Goal: Task Accomplishment & Management: Manage account settings

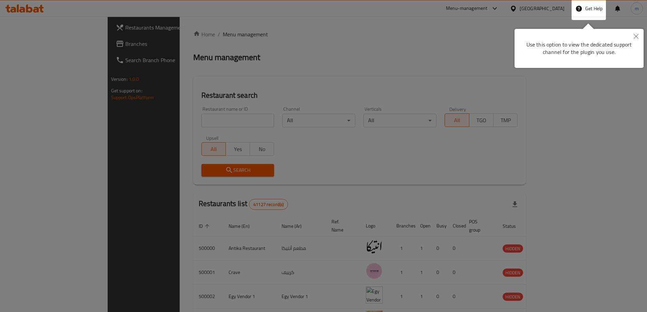
click at [637, 33] on button "Close" at bounding box center [636, 37] width 15 height 16
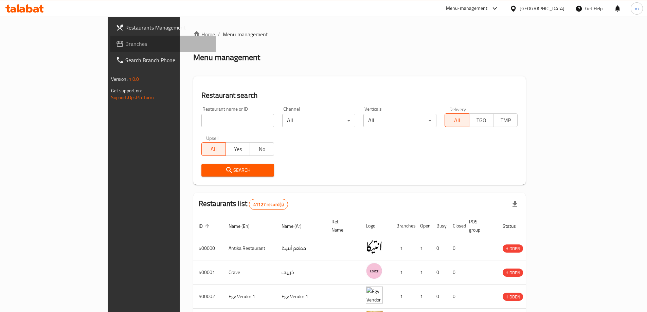
click at [125, 40] on span "Branches" at bounding box center [167, 44] width 85 height 8
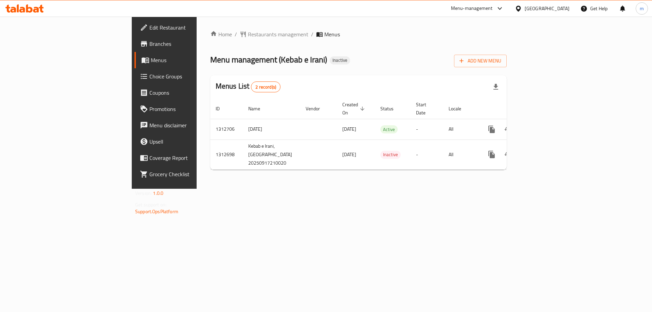
click at [140, 31] on icon at bounding box center [144, 27] width 8 height 8
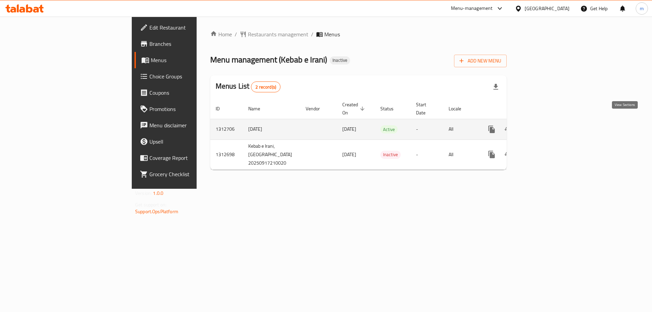
click at [545, 125] on icon "enhanced table" at bounding box center [541, 129] width 8 height 8
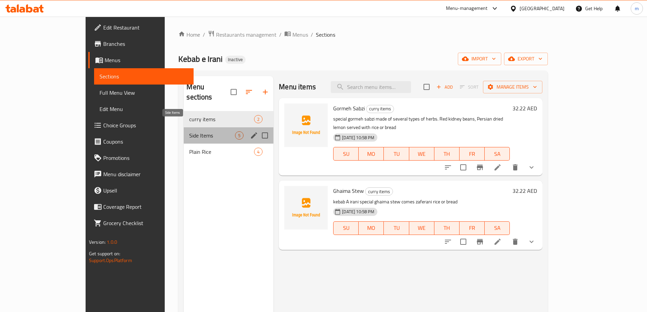
click at [189, 131] on span "Side Items" at bounding box center [212, 135] width 46 height 8
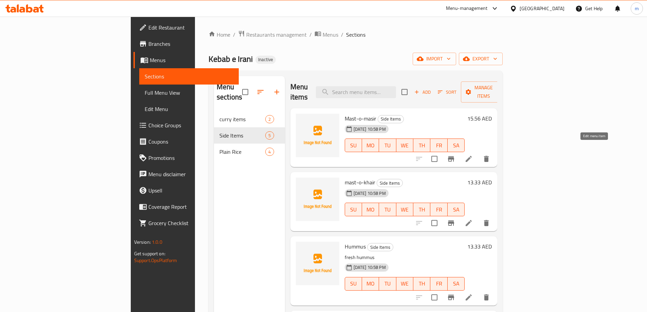
click at [472, 156] on icon at bounding box center [469, 159] width 6 height 6
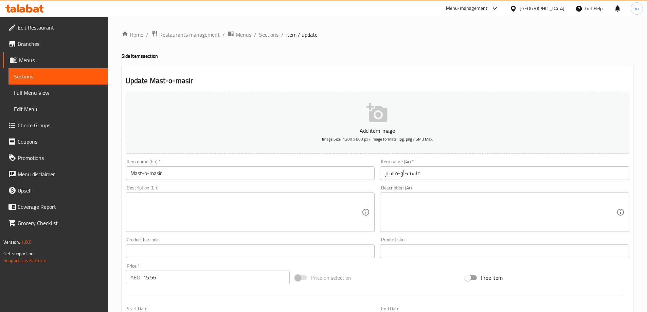
click at [262, 34] on span "Sections" at bounding box center [268, 35] width 19 height 8
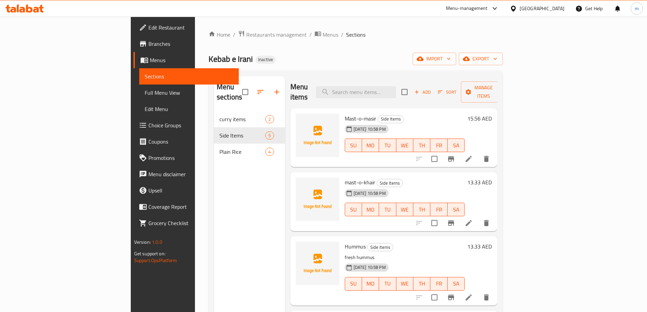
click at [472, 220] on icon at bounding box center [469, 223] width 6 height 6
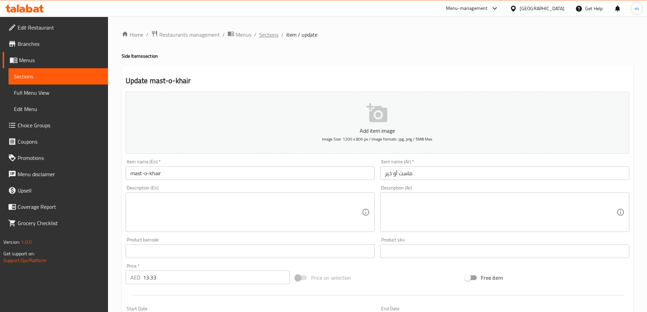
click at [264, 36] on span "Sections" at bounding box center [268, 35] width 19 height 8
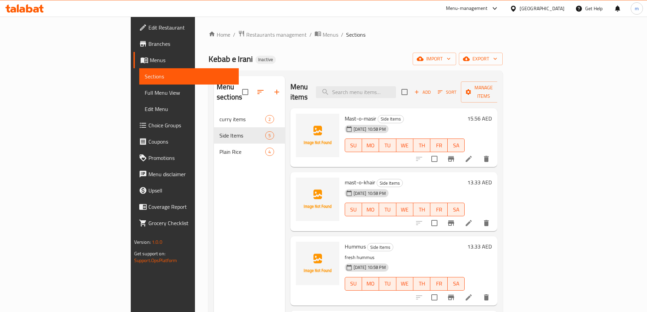
scroll to position [34, 0]
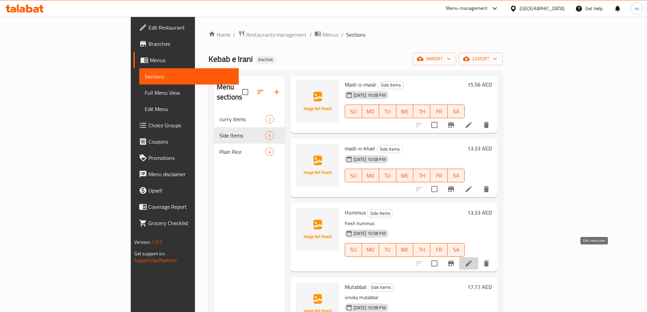
click at [473, 259] on icon at bounding box center [469, 263] width 8 height 8
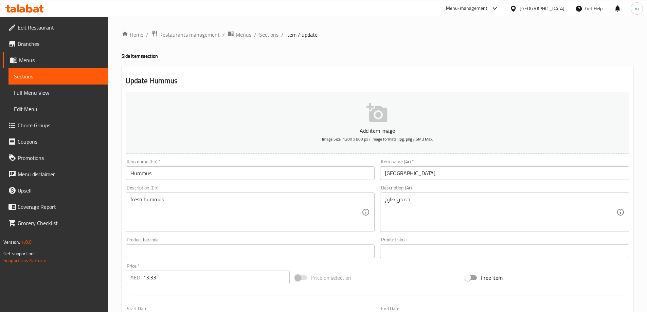
click at [266, 35] on span "Sections" at bounding box center [268, 35] width 19 height 8
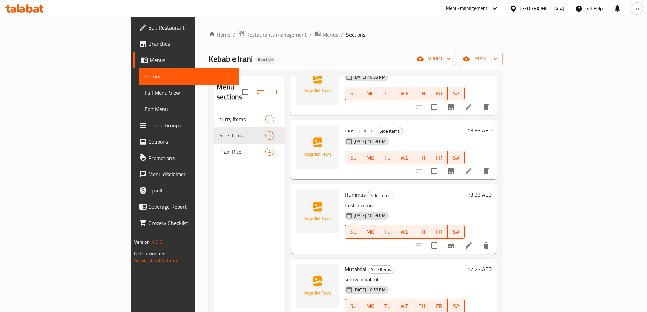
scroll to position [55, 0]
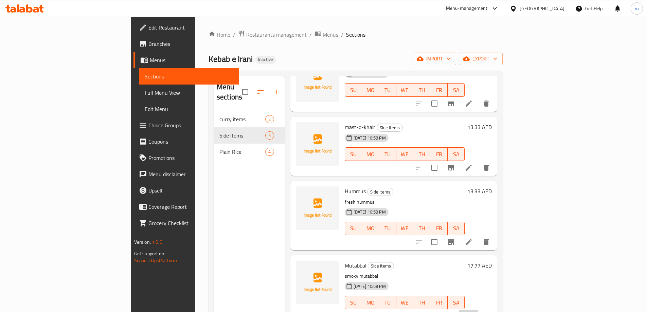
click at [478, 310] on li at bounding box center [468, 316] width 19 height 12
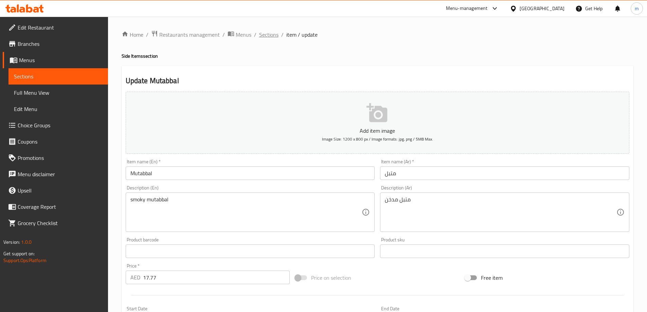
click at [262, 38] on span "Sections" at bounding box center [268, 35] width 19 height 8
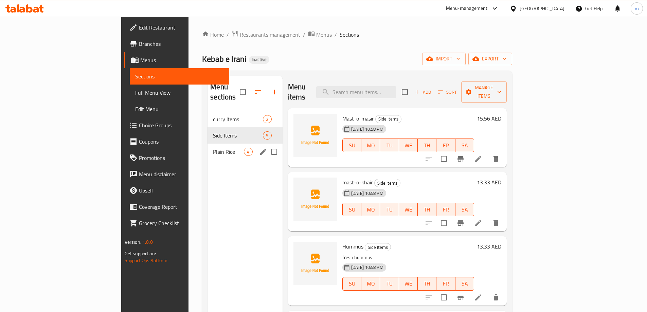
click at [207, 146] on div "Plain Rice 4" at bounding box center [244, 152] width 75 height 16
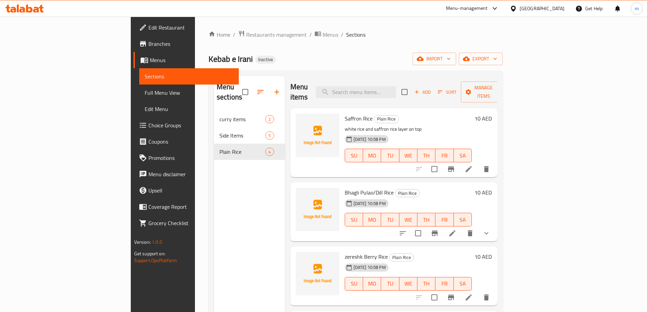
click at [473, 165] on icon at bounding box center [469, 169] width 8 height 8
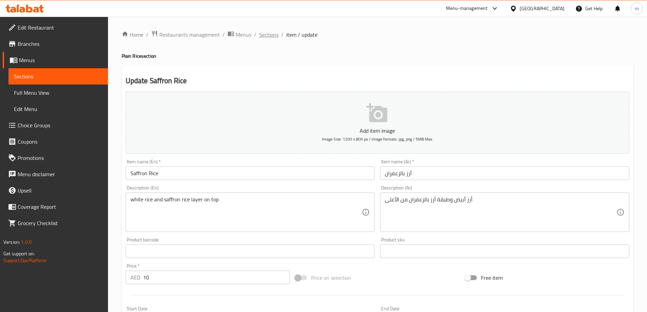
click at [269, 35] on span "Sections" at bounding box center [268, 35] width 19 height 8
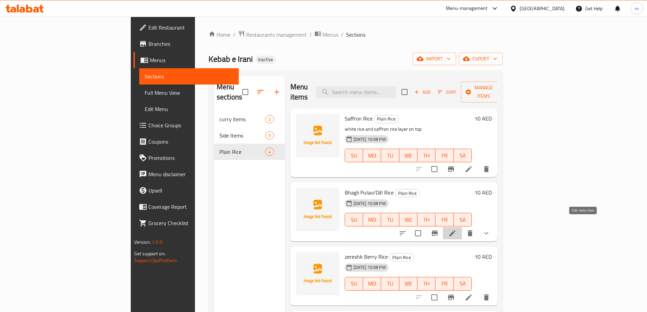
click at [456, 229] on icon at bounding box center [452, 233] width 8 height 8
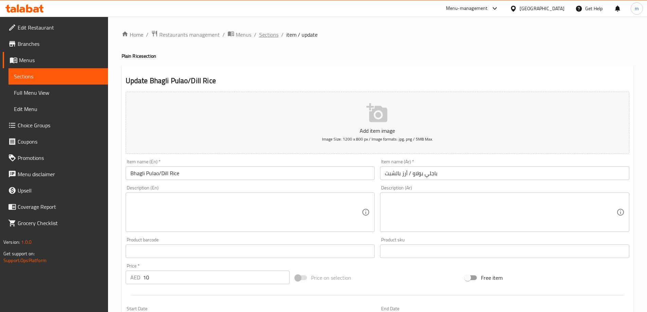
click at [267, 33] on span "Sections" at bounding box center [268, 35] width 19 height 8
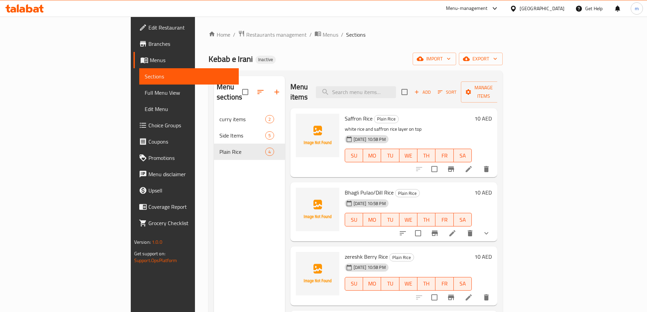
click at [462, 227] on li at bounding box center [452, 233] width 19 height 12
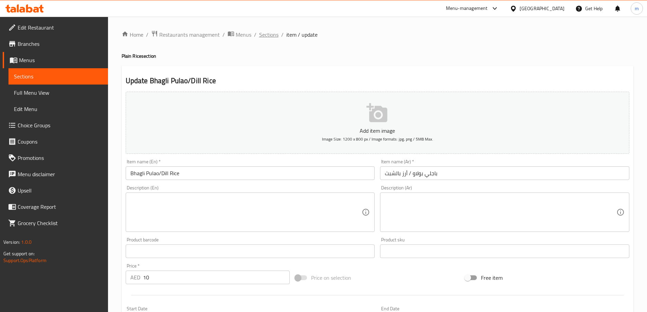
click at [272, 35] on span "Sections" at bounding box center [268, 35] width 19 height 8
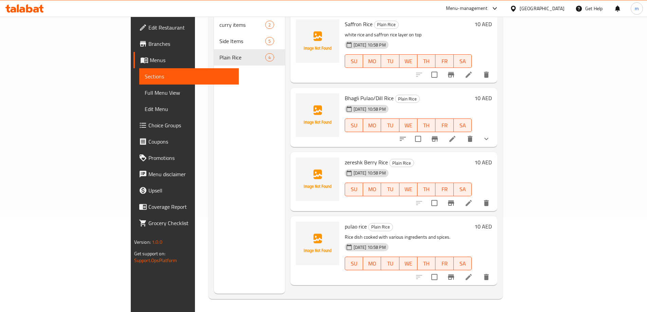
scroll to position [95, 0]
click at [478, 196] on li at bounding box center [468, 202] width 19 height 12
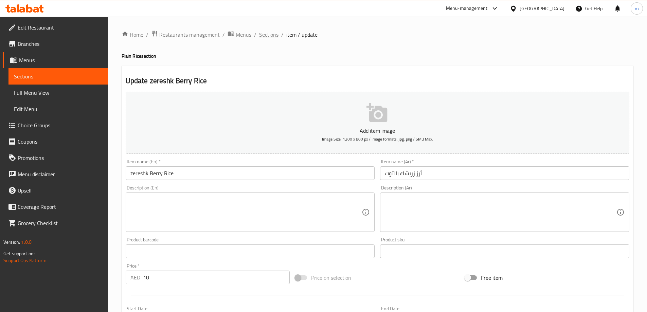
click at [267, 37] on span "Sections" at bounding box center [268, 35] width 19 height 8
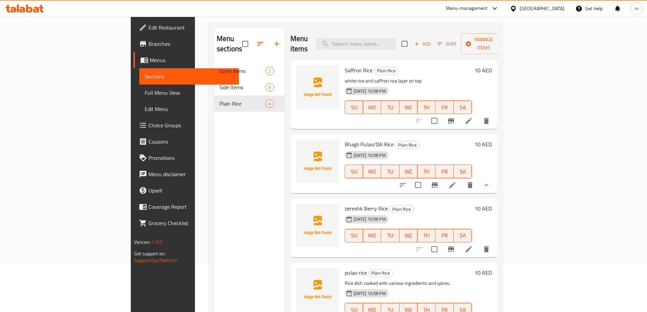
scroll to position [95, 0]
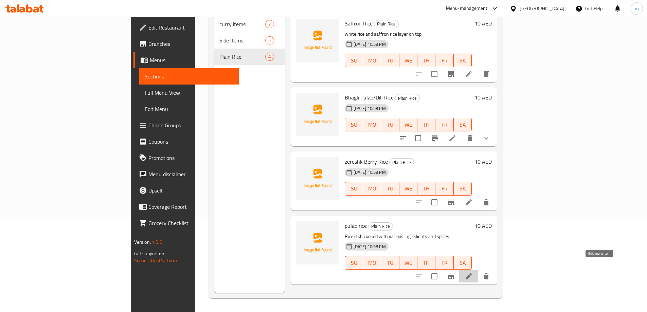
click at [473, 272] on icon at bounding box center [469, 276] width 8 height 8
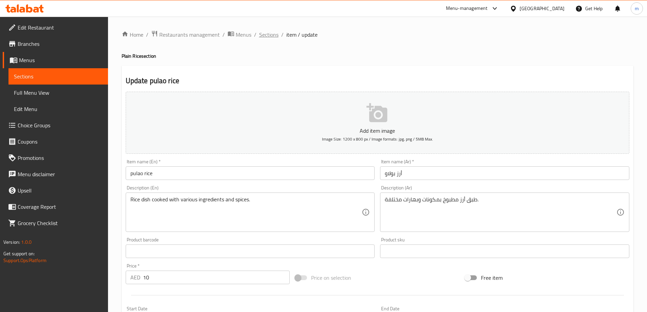
click at [268, 34] on span "Sections" at bounding box center [268, 35] width 19 height 8
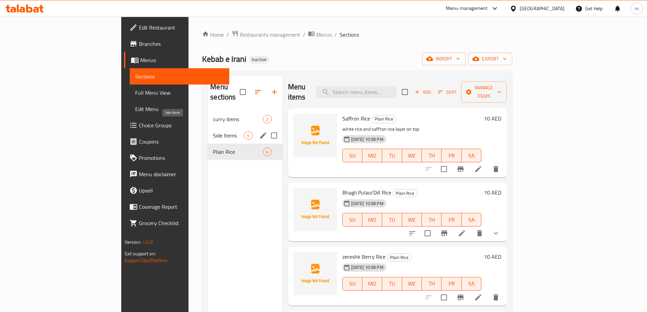
click at [213, 131] on span "Side Items" at bounding box center [228, 135] width 31 height 8
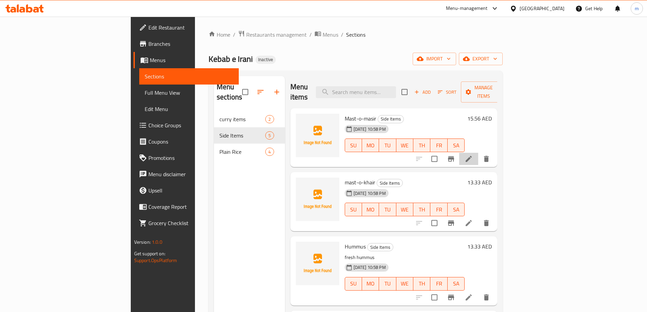
click at [478, 154] on li at bounding box center [468, 159] width 19 height 12
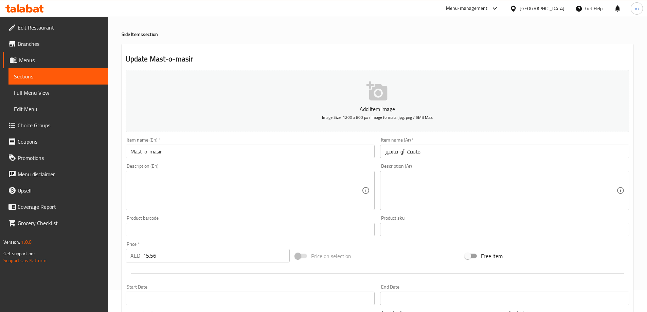
scroll to position [34, 0]
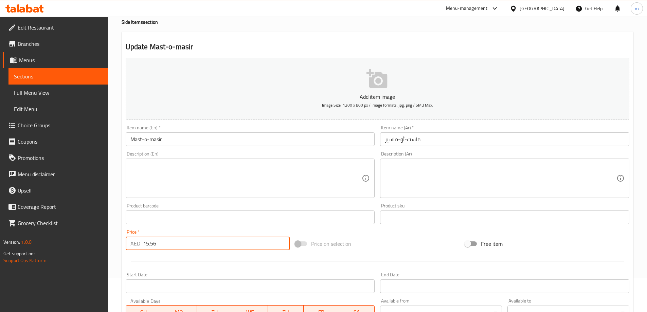
drag, startPoint x: 176, startPoint y: 245, endPoint x: 122, endPoint y: 246, distance: 53.7
click at [122, 246] on div "Update Mast-o-masir Add item image Image Size: 1200 x 800 px / Image formats: j…" at bounding box center [378, 229] width 512 height 395
type input "16"
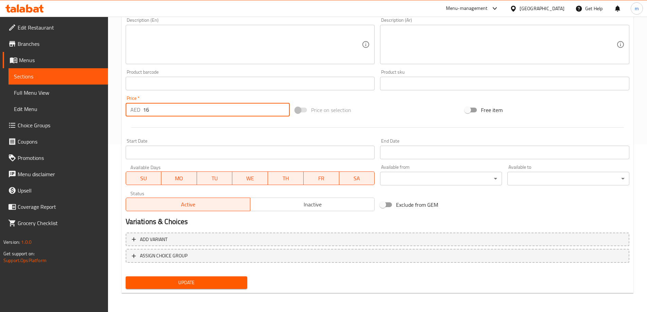
click at [189, 283] on span "Update" at bounding box center [186, 282] width 111 height 8
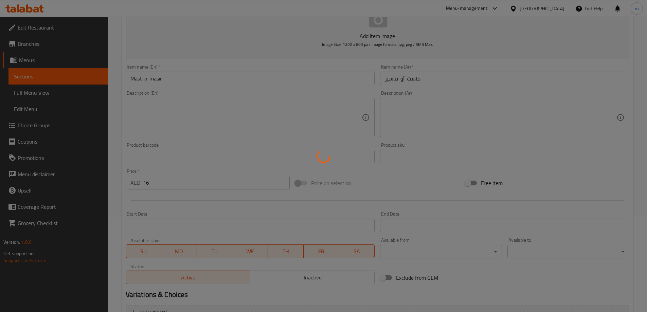
scroll to position [0, 0]
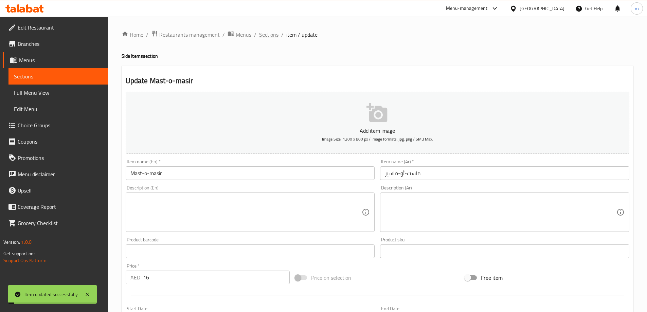
click at [273, 32] on span "Sections" at bounding box center [268, 35] width 19 height 8
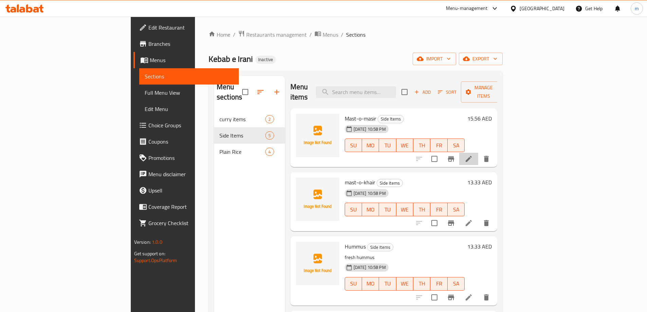
click at [478, 153] on li at bounding box center [468, 159] width 19 height 12
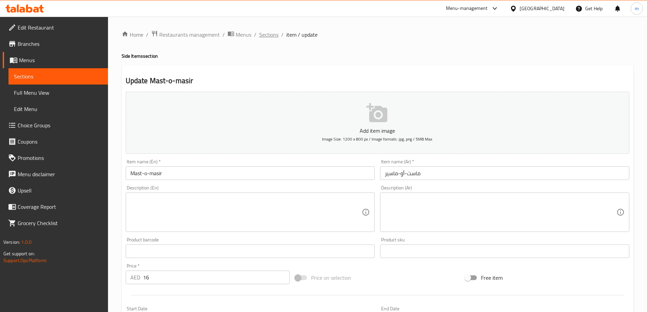
click at [271, 37] on span "Sections" at bounding box center [268, 35] width 19 height 8
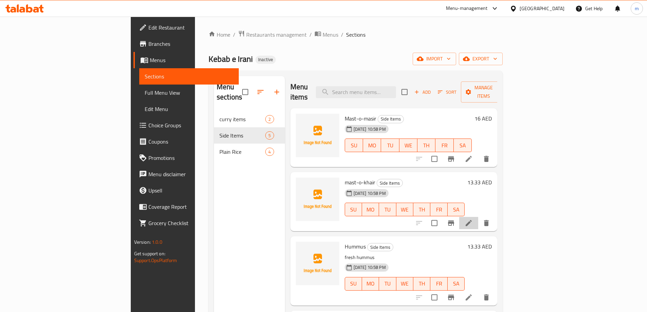
click at [478, 217] on li at bounding box center [468, 223] width 19 height 12
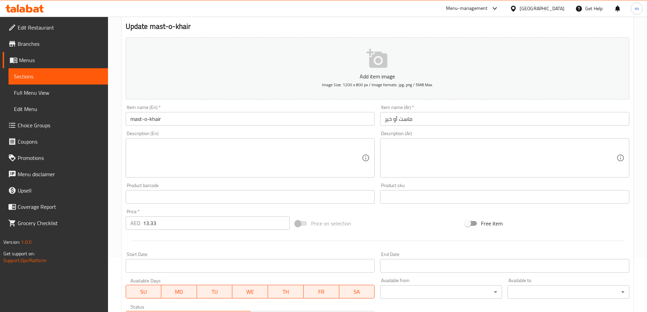
scroll to position [66, 0]
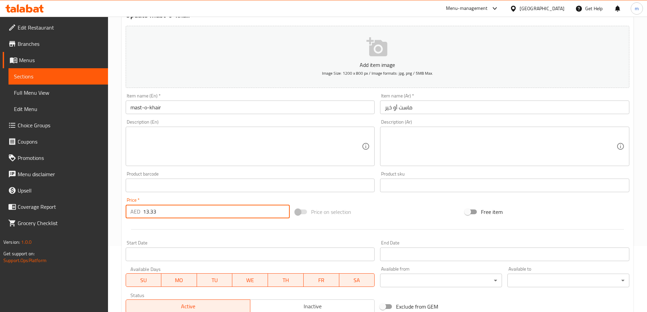
drag, startPoint x: 167, startPoint y: 209, endPoint x: 140, endPoint y: 213, distance: 27.0
click at [140, 213] on div "AED 13.33 Price *" at bounding box center [208, 212] width 164 height 14
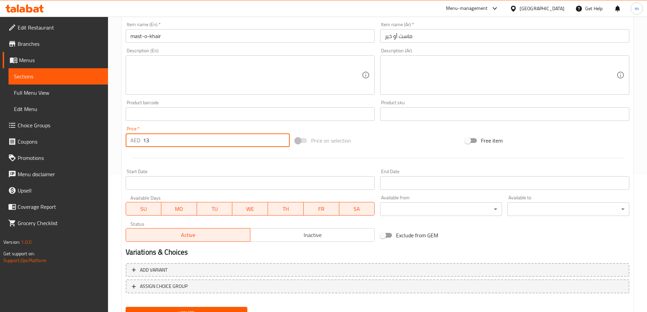
scroll to position [168, 0]
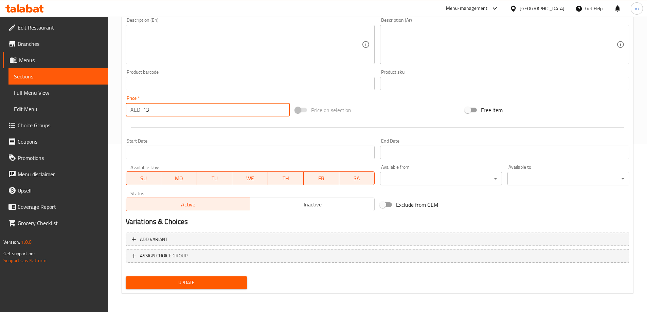
type input "13"
click at [192, 285] on span "Update" at bounding box center [186, 282] width 111 height 8
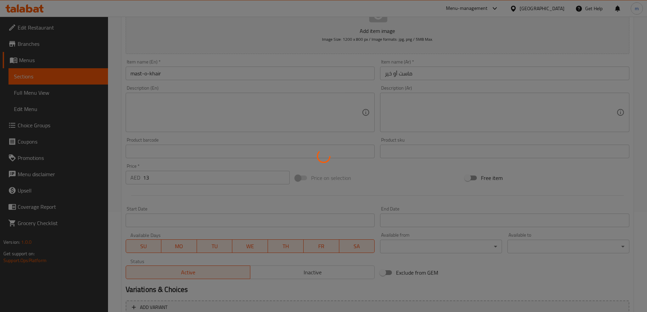
scroll to position [0, 0]
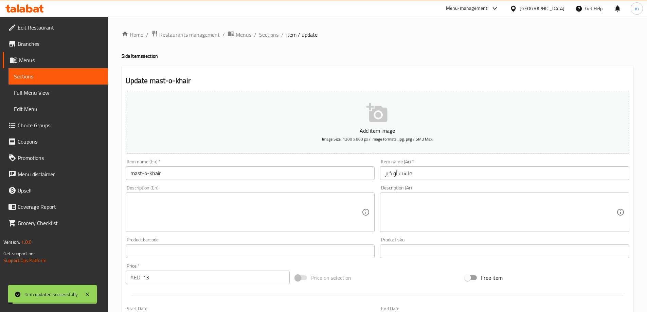
click at [267, 34] on span "Sections" at bounding box center [268, 35] width 19 height 8
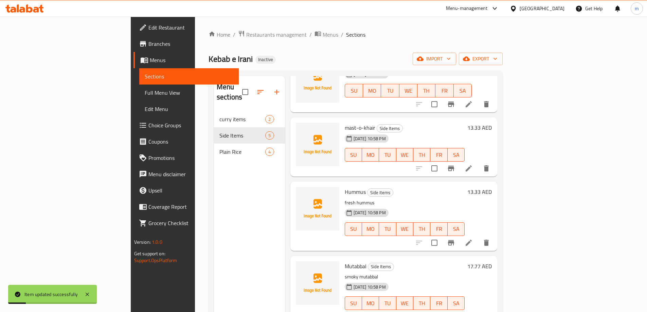
scroll to position [55, 0]
click at [473, 238] on icon at bounding box center [469, 242] width 8 height 8
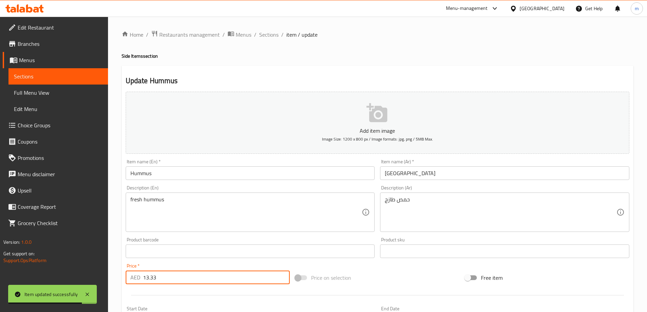
click at [192, 279] on input "13.33" at bounding box center [216, 278] width 147 height 14
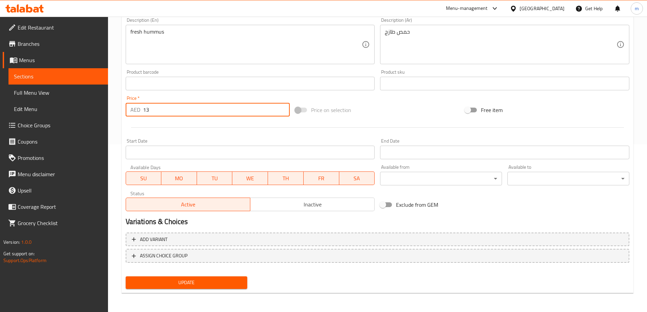
type input "13"
click at [176, 282] on span "Update" at bounding box center [186, 282] width 111 height 8
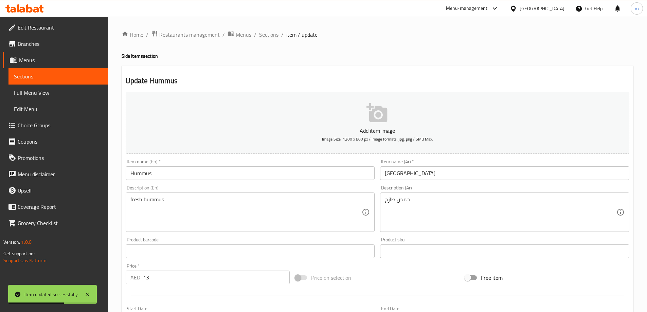
click at [269, 32] on span "Sections" at bounding box center [268, 35] width 19 height 8
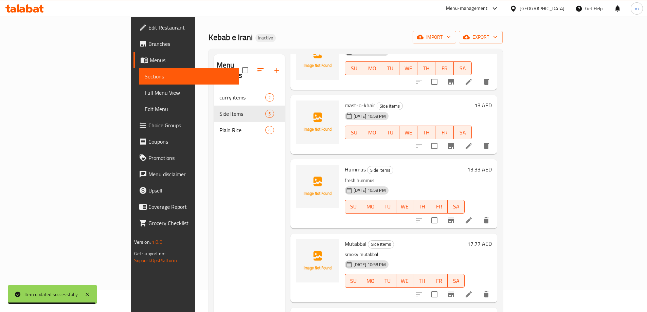
scroll to position [34, 0]
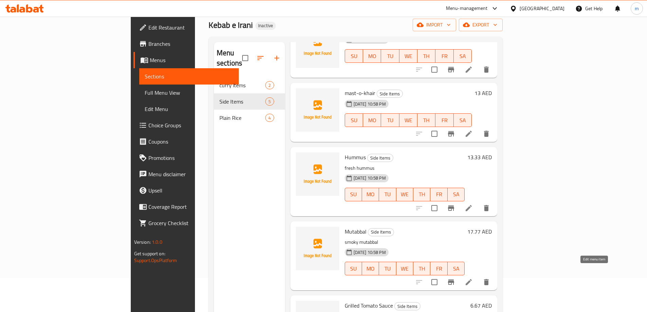
click at [472, 279] on icon at bounding box center [469, 282] width 6 height 6
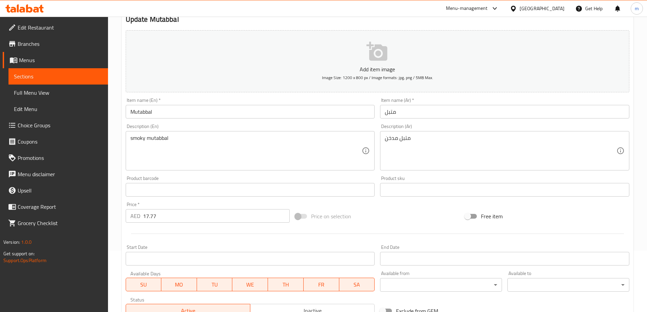
scroll to position [136, 0]
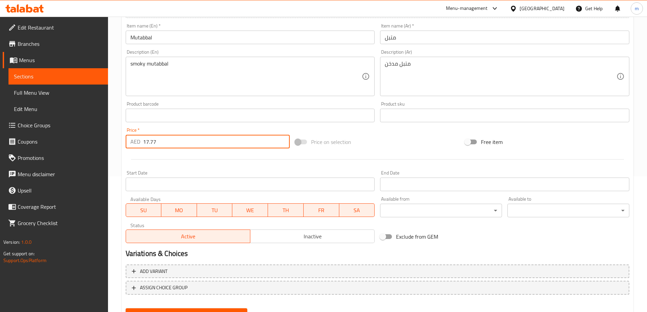
drag, startPoint x: 176, startPoint y: 141, endPoint x: 131, endPoint y: 143, distance: 45.2
click at [131, 143] on div "AED 17.77 Price *" at bounding box center [208, 142] width 164 height 14
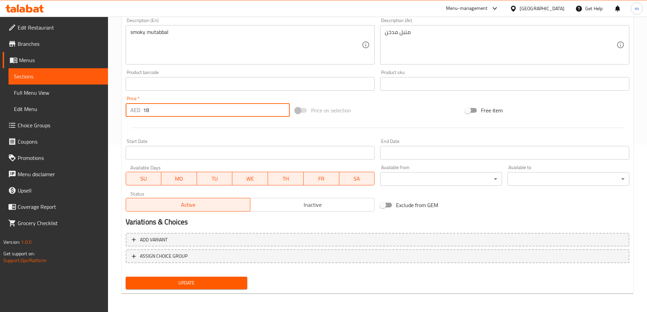
scroll to position [168, 0]
type input "18"
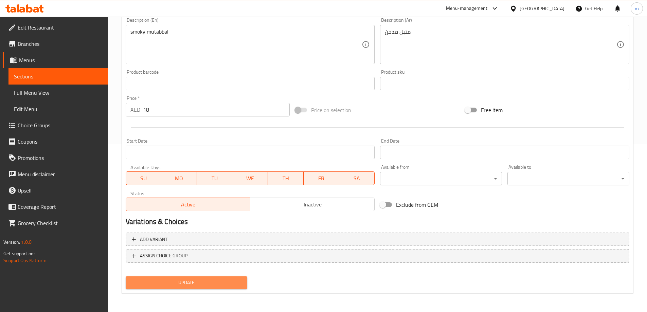
click at [238, 279] on span "Update" at bounding box center [186, 282] width 111 height 8
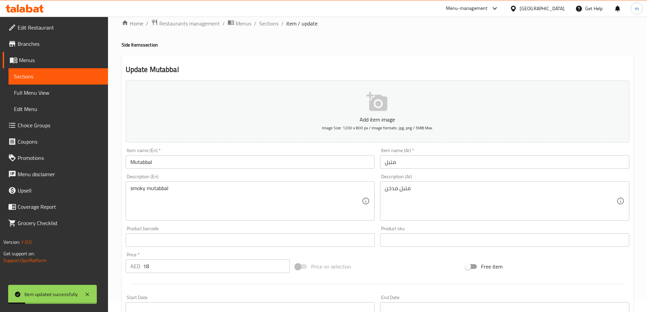
scroll to position [0, 0]
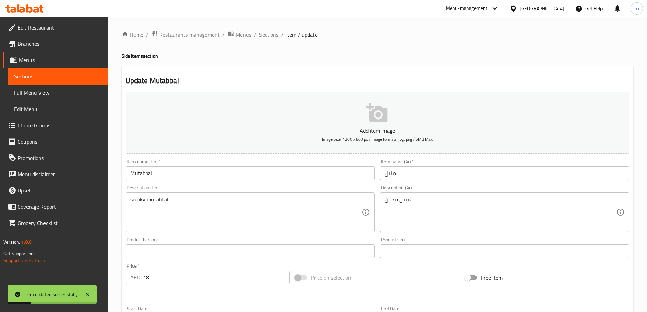
click at [273, 36] on span "Sections" at bounding box center [268, 35] width 19 height 8
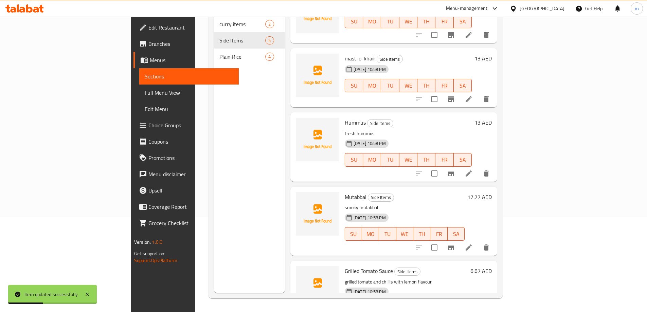
scroll to position [55, 0]
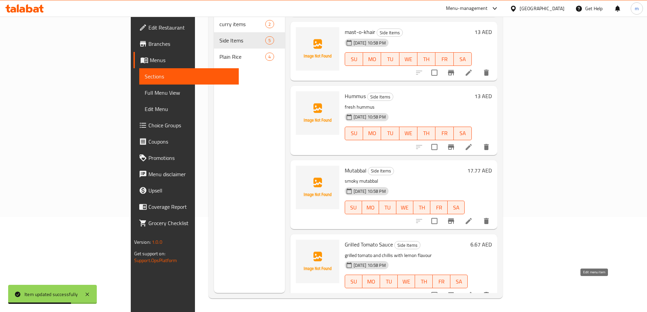
click at [472, 292] on icon at bounding box center [469, 295] width 6 height 6
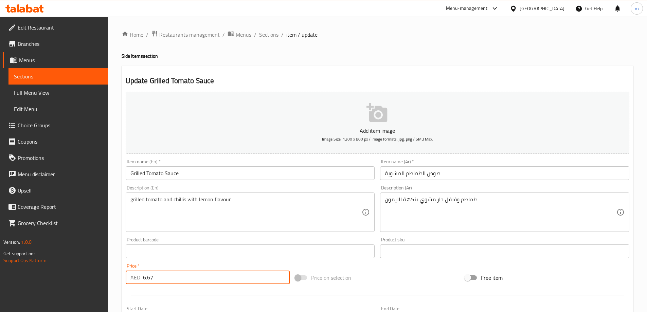
drag, startPoint x: 188, startPoint y: 280, endPoint x: 113, endPoint y: 278, distance: 75.1
click at [113, 278] on div "Home / Restaurants management / Menus / Sections / item / update Side Items sec…" at bounding box center [377, 248] width 539 height 463
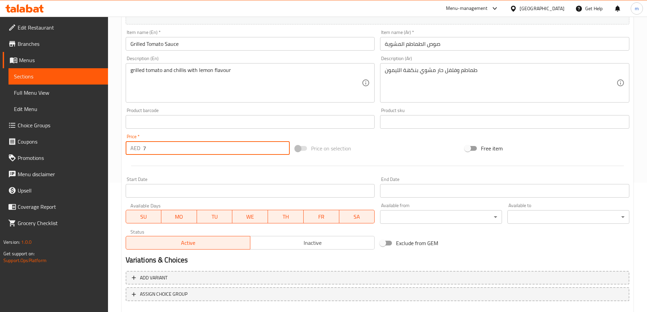
scroll to position [168, 0]
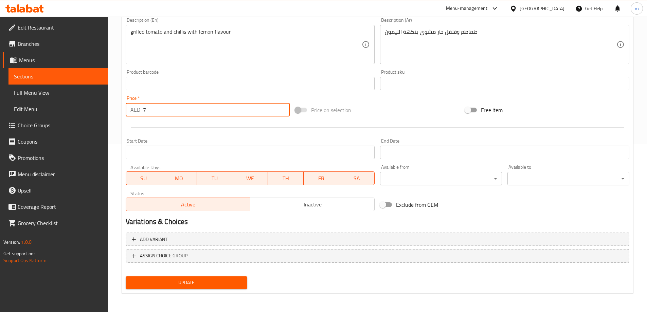
type input "7"
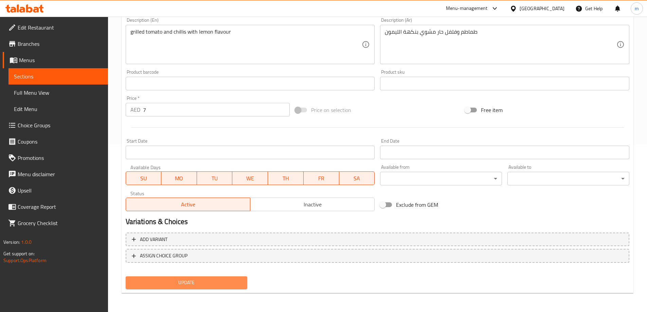
click at [222, 285] on span "Update" at bounding box center [186, 282] width 111 height 8
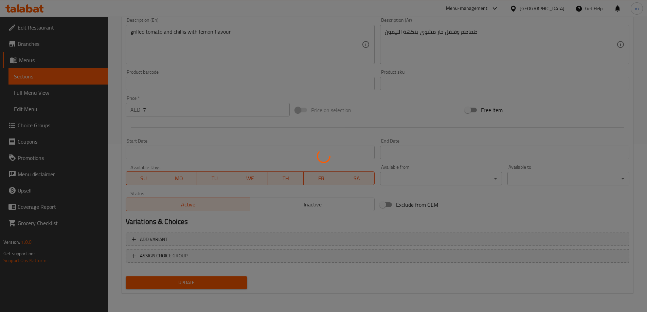
scroll to position [0, 0]
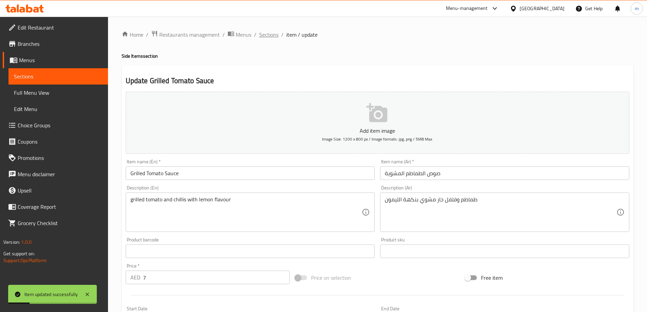
click at [264, 33] on span "Sections" at bounding box center [268, 35] width 19 height 8
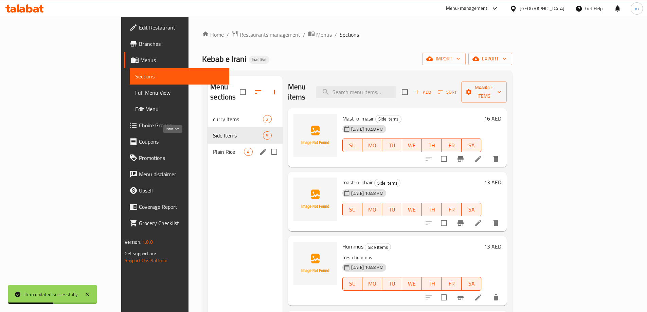
click at [213, 148] on span "Plain Rice" at bounding box center [228, 152] width 31 height 8
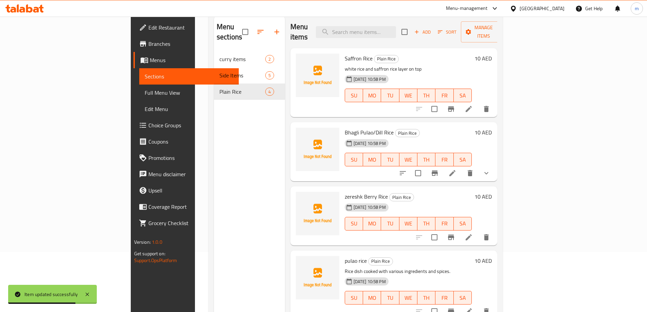
scroll to position [27, 0]
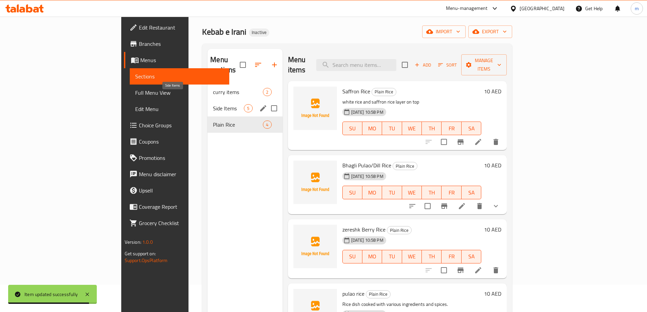
click at [213, 104] on span "Side Items" at bounding box center [228, 108] width 31 height 8
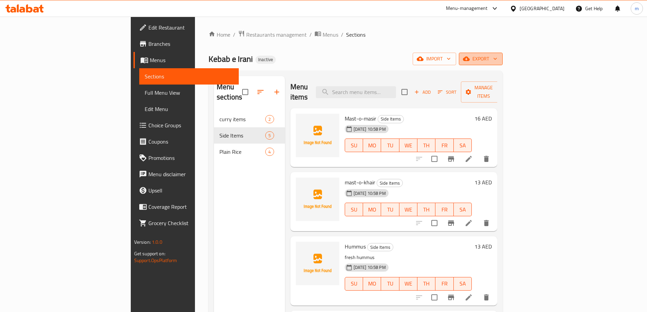
click at [497, 59] on span "export" at bounding box center [480, 59] width 33 height 8
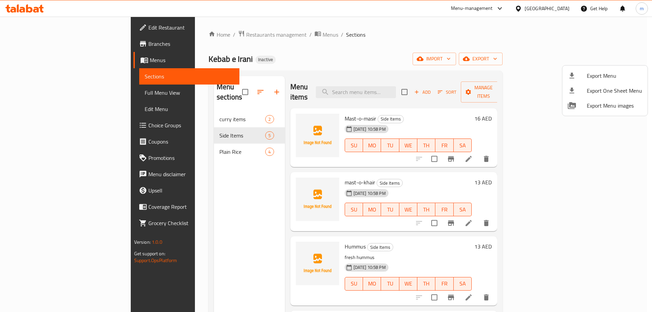
click at [577, 57] on div at bounding box center [326, 156] width 652 height 312
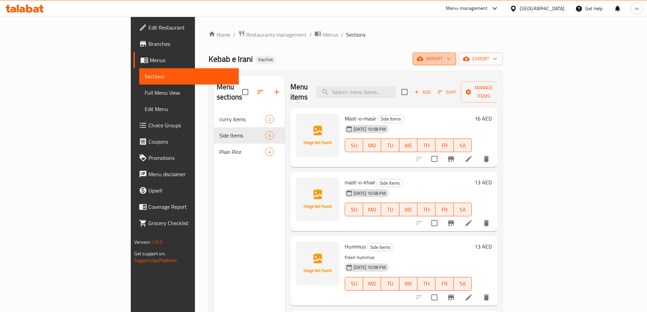
click at [452, 57] on icon "button" at bounding box center [448, 58] width 7 height 7
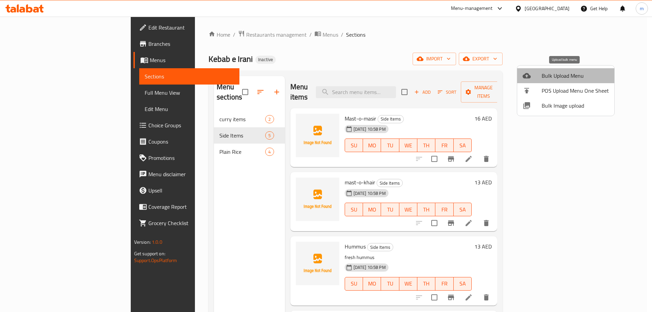
click at [575, 74] on span "Bulk Upload Menu" at bounding box center [575, 76] width 67 height 8
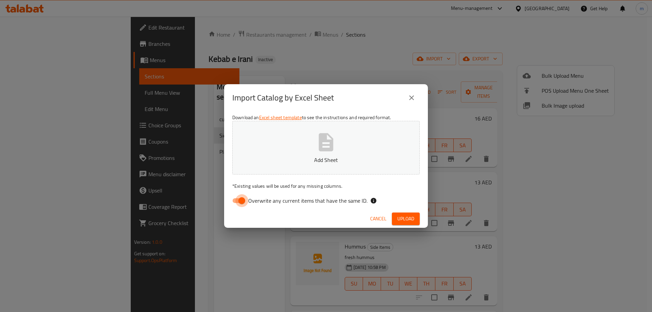
click at [237, 201] on input "Overwrite any current items that have the same ID." at bounding box center [241, 200] width 39 height 13
checkbox input "false"
click at [411, 96] on icon "close" at bounding box center [411, 98] width 8 height 8
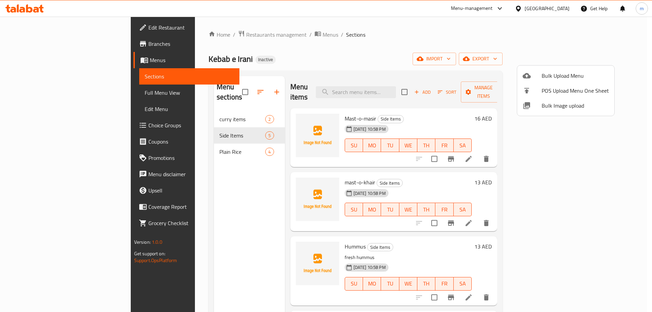
click at [188, 114] on div at bounding box center [326, 156] width 652 height 312
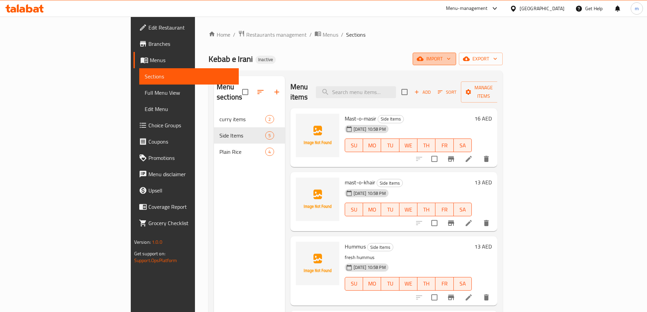
click at [451, 55] on span "import" at bounding box center [434, 59] width 33 height 8
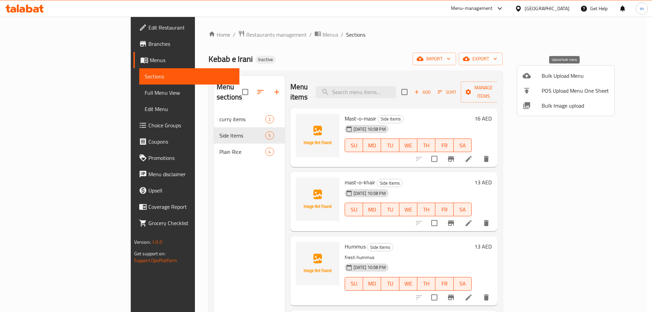
click at [546, 76] on span "Bulk Upload Menu" at bounding box center [575, 76] width 67 height 8
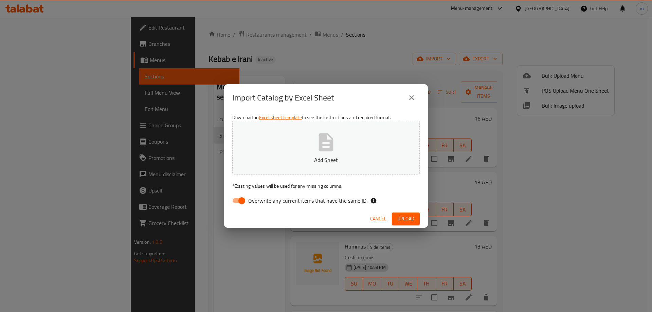
click at [265, 206] on label "Overwrite any current items that have the same ID." at bounding box center [298, 200] width 139 height 13
click at [261, 206] on input "Overwrite any current items that have the same ID." at bounding box center [241, 200] width 39 height 13
checkbox input "false"
click at [403, 215] on span "Upload" at bounding box center [405, 219] width 17 height 8
click at [368, 221] on button "Cancel" at bounding box center [378, 219] width 22 height 13
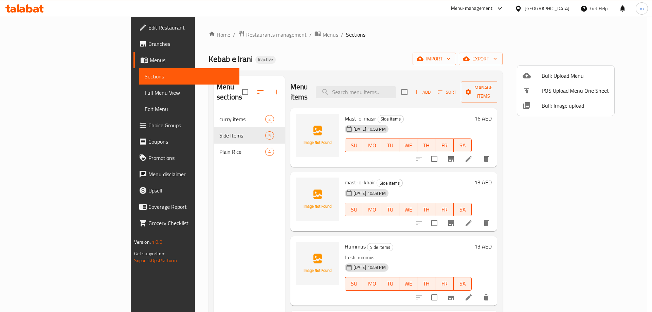
drag, startPoint x: 414, startPoint y: 54, endPoint x: 402, endPoint y: 61, distance: 14.5
click at [414, 54] on div at bounding box center [326, 156] width 652 height 312
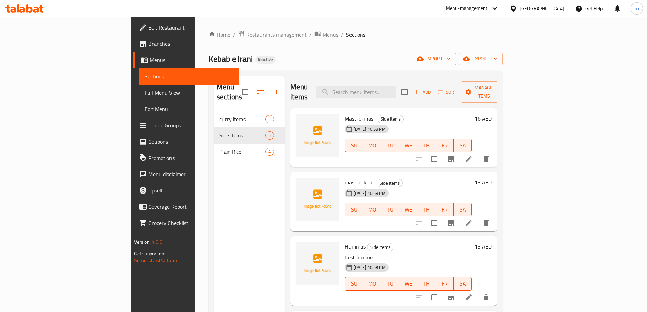
click at [451, 60] on span "import" at bounding box center [434, 59] width 33 height 8
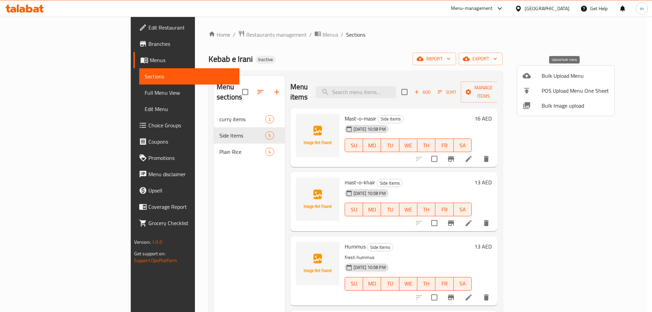
click at [560, 78] on span "Bulk Upload Menu" at bounding box center [575, 76] width 67 height 8
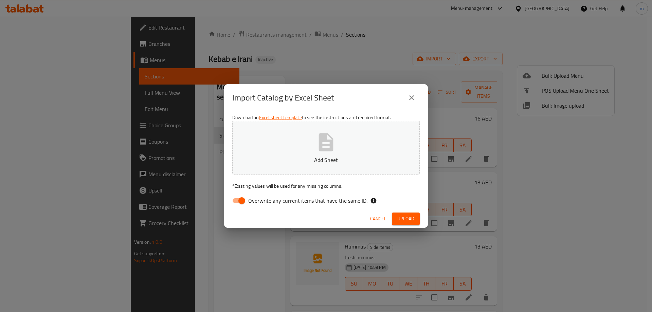
click at [235, 195] on input "Overwrite any current items that have the same ID." at bounding box center [241, 200] width 39 height 13
checkbox input "false"
click at [411, 217] on span "Upload" at bounding box center [405, 219] width 17 height 8
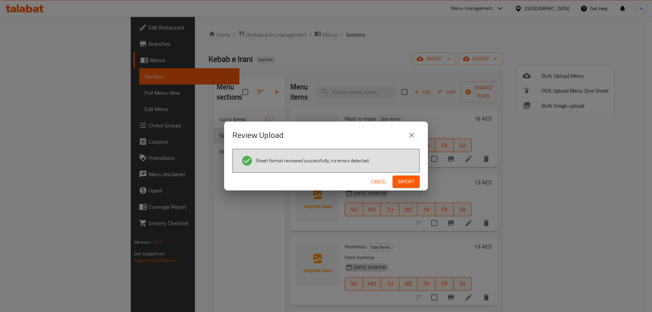
click at [412, 180] on span "Import" at bounding box center [406, 182] width 16 height 8
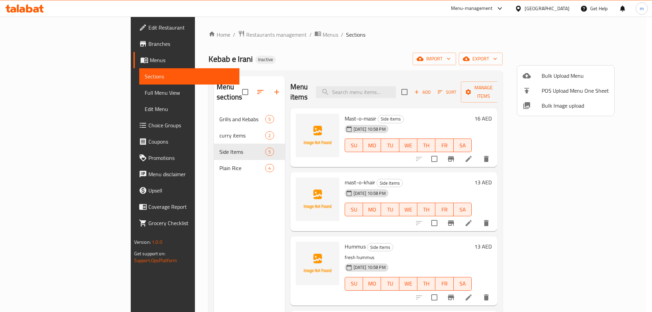
click at [195, 111] on div at bounding box center [326, 156] width 652 height 312
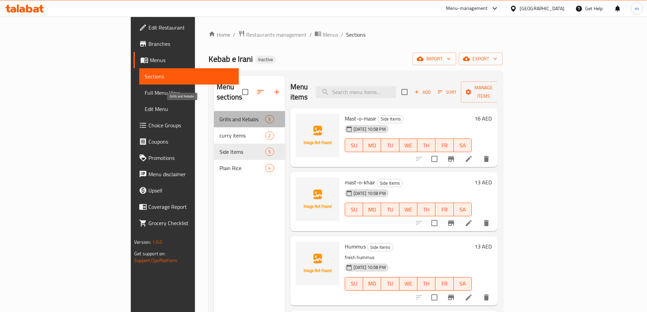
click at [219, 115] on span "Grills and Kebabs" at bounding box center [242, 119] width 46 height 8
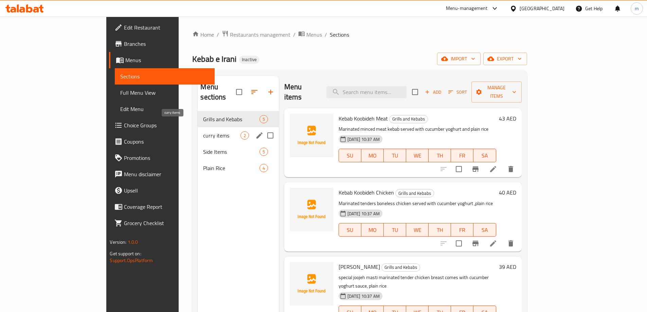
click at [203, 131] on span "curry items" at bounding box center [221, 135] width 37 height 8
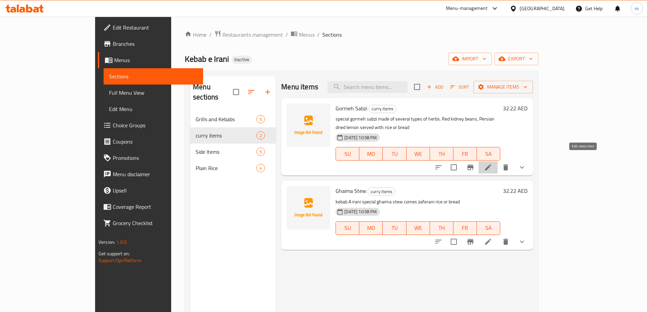
click at [491, 164] on icon at bounding box center [488, 167] width 6 height 6
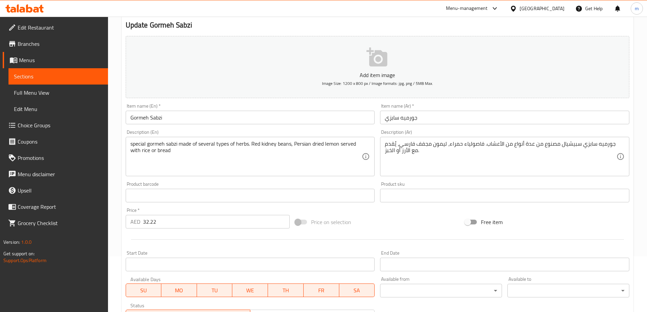
scroll to position [136, 0]
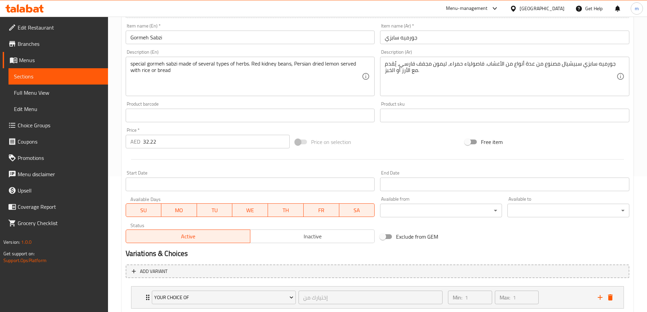
click at [151, 144] on input "32.22" at bounding box center [216, 142] width 147 height 14
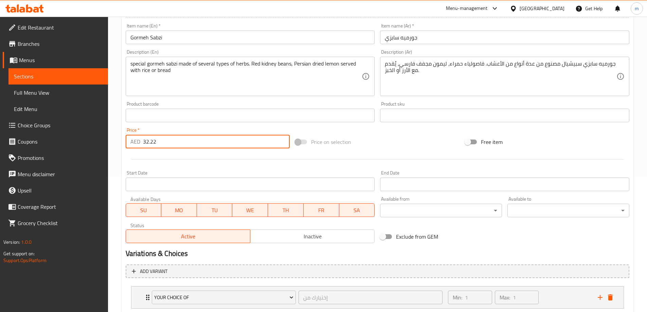
click at [151, 144] on input "32.22" at bounding box center [216, 142] width 147 height 14
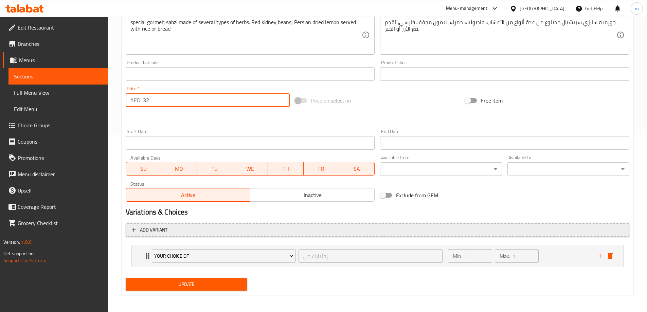
scroll to position [179, 0]
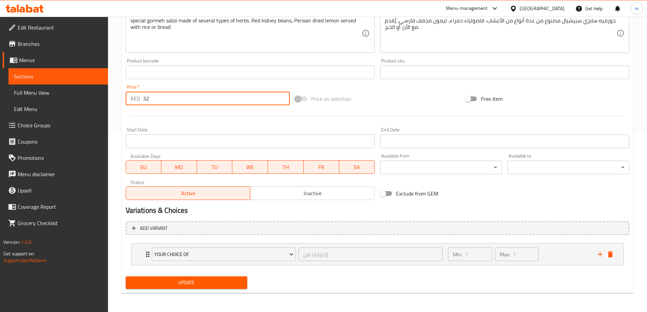
click at [338, 267] on li "Your Choice Of إختيارك من ​ Min: 1 ​ Max: 1 ​ rice (ID: 2298925815) 0 AED Name …" at bounding box center [378, 254] width 504 height 28
click at [320, 264] on div "Your Choice Of إختيارك من ​" at bounding box center [297, 254] width 299 height 22
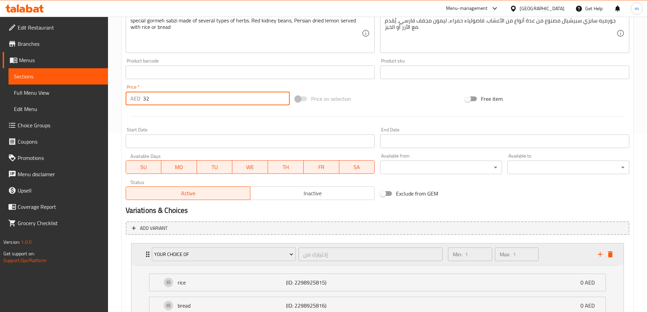
scroll to position [239, 0]
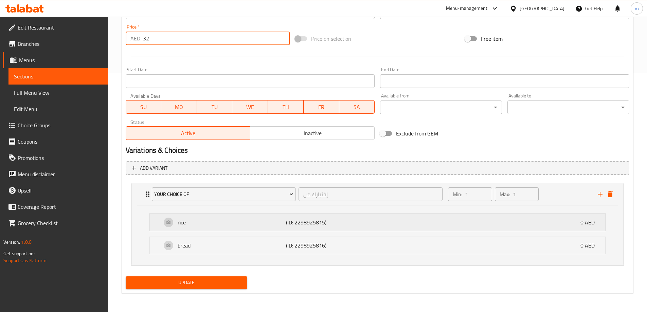
click at [491, 223] on div "rice (ID: 2298925815) 0 AED" at bounding box center [380, 222] width 436 height 17
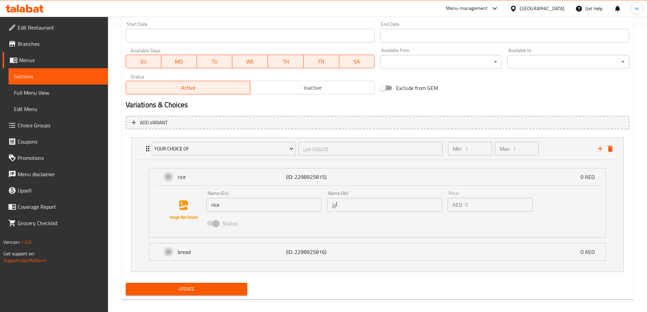
scroll to position [291, 0]
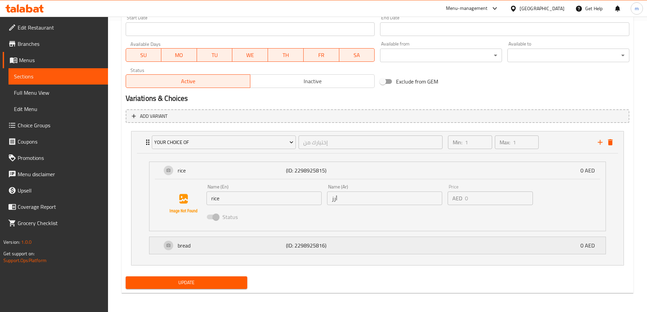
click at [330, 246] on p "(ID: 2298925816)" at bounding box center [322, 245] width 72 height 8
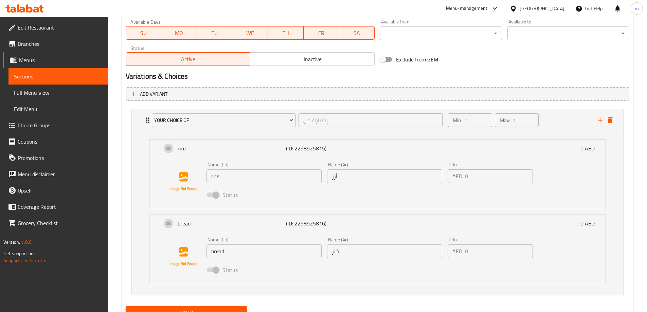
scroll to position [343, 0]
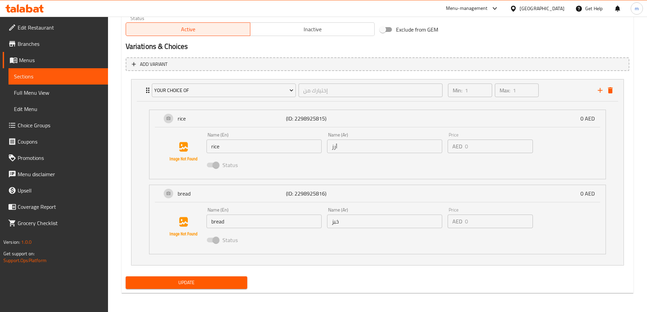
type input "32"
click at [219, 282] on span "Update" at bounding box center [186, 282] width 111 height 8
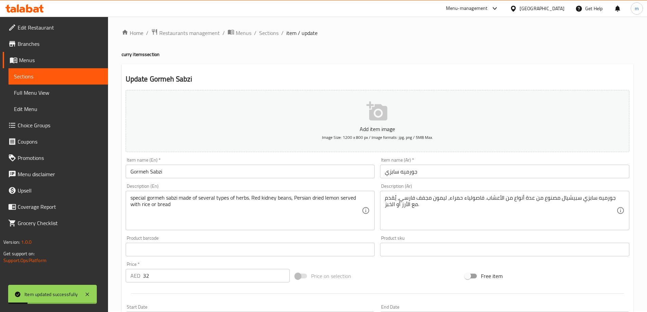
scroll to position [0, 0]
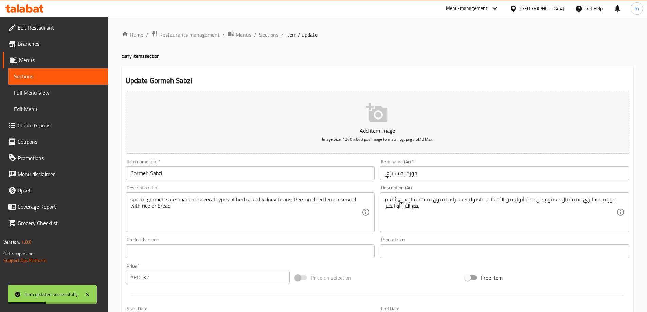
click at [269, 38] on span "Sections" at bounding box center [268, 35] width 19 height 8
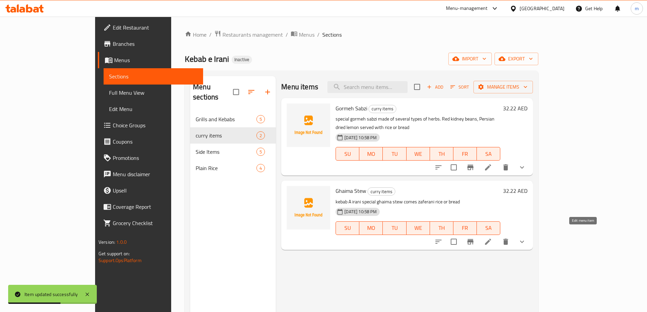
click at [492, 238] on icon at bounding box center [488, 242] width 8 height 8
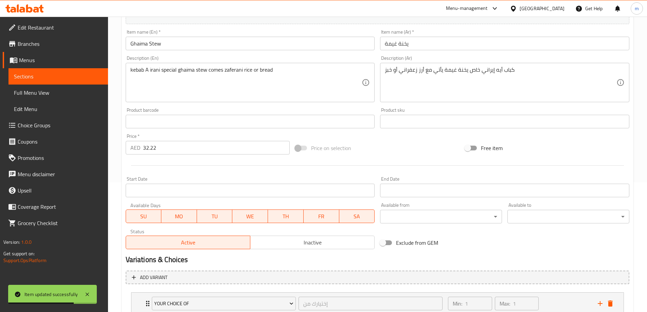
scroll to position [136, 0]
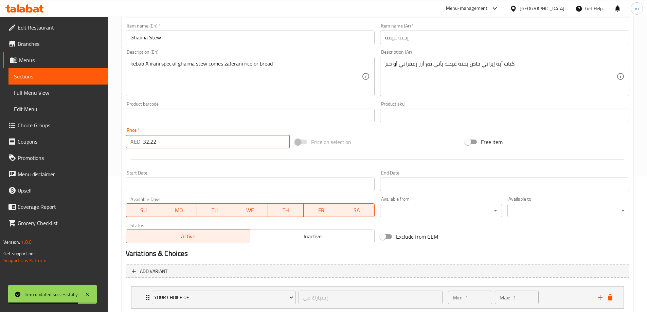
click at [168, 139] on input "32.22" at bounding box center [216, 142] width 147 height 14
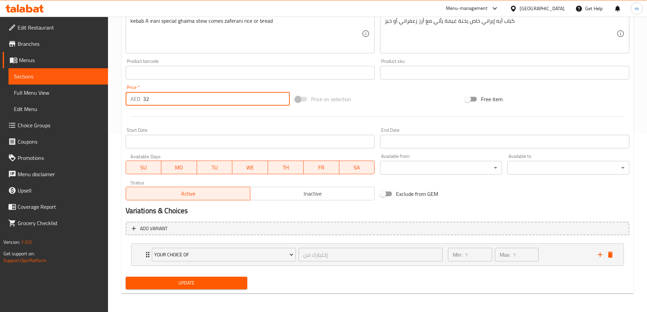
scroll to position [179, 0]
click at [302, 264] on div "Your Choice Of إختيارك من ​" at bounding box center [297, 254] width 299 height 22
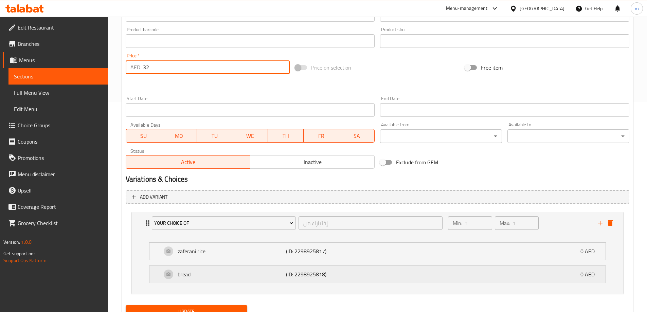
scroll to position [239, 0]
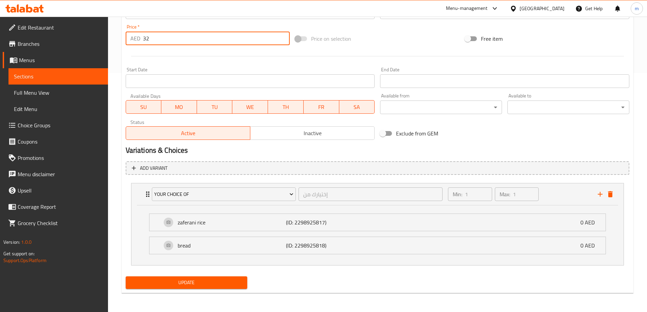
type input "32"
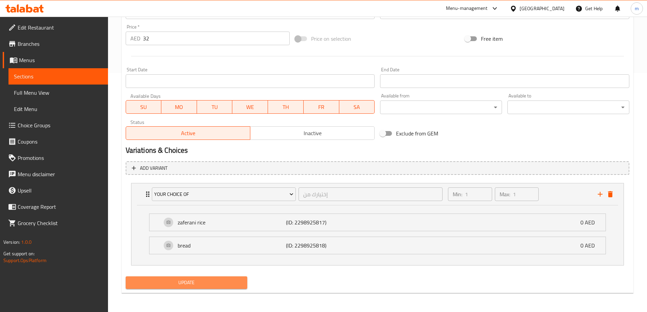
click at [226, 283] on span "Update" at bounding box center [186, 282] width 111 height 8
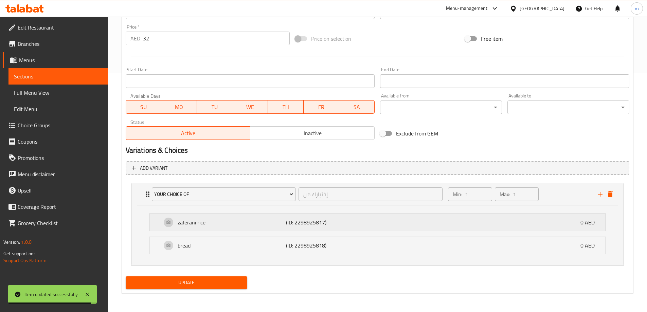
click at [294, 223] on p "(ID: 2298925817)" at bounding box center [322, 222] width 72 height 8
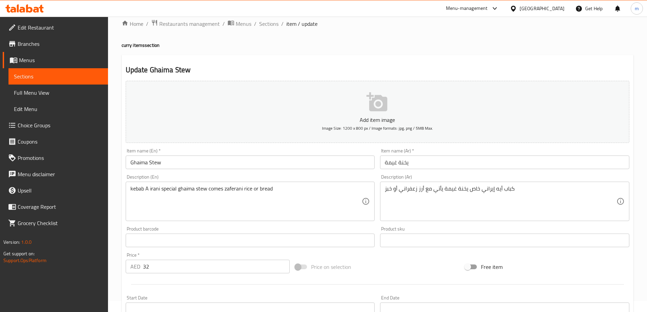
scroll to position [0, 0]
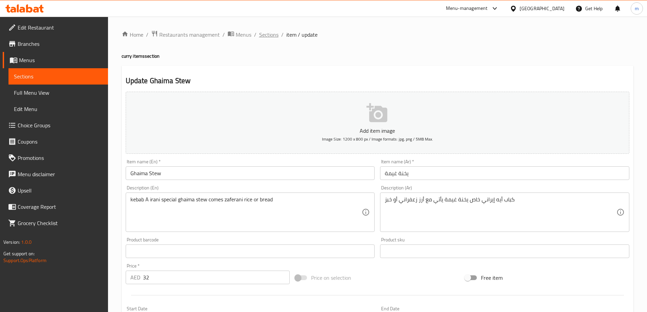
click at [272, 36] on span "Sections" at bounding box center [268, 35] width 19 height 8
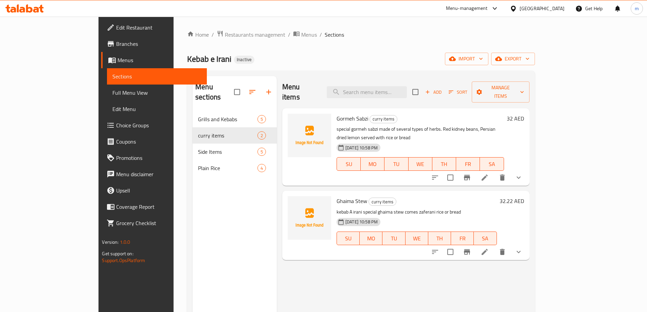
click at [494, 246] on li at bounding box center [484, 252] width 19 height 12
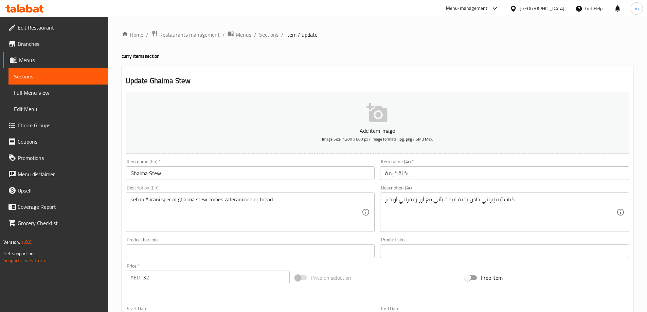
click at [273, 39] on span "Sections" at bounding box center [268, 35] width 19 height 8
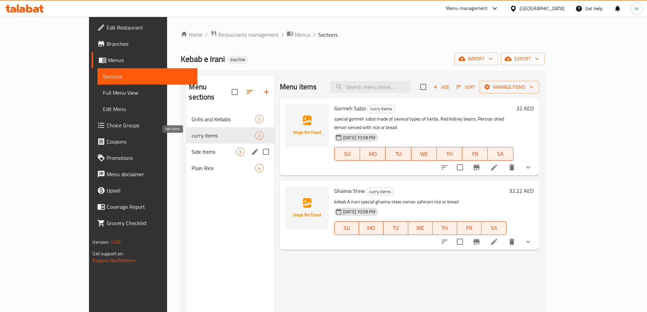
click at [192, 148] on span "Side Items" at bounding box center [214, 152] width 44 height 8
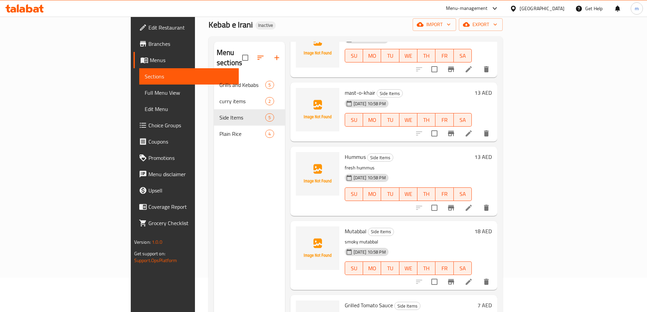
scroll to position [95, 0]
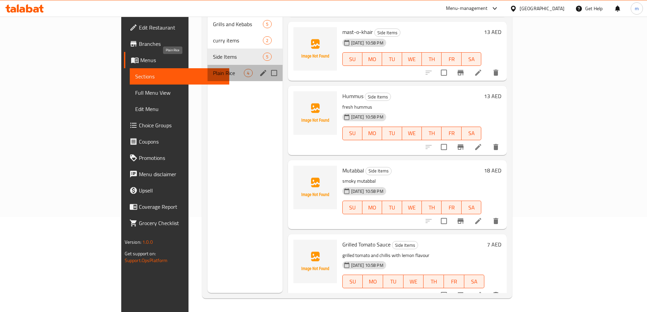
click at [213, 69] on span "Plain Rice" at bounding box center [228, 73] width 31 height 8
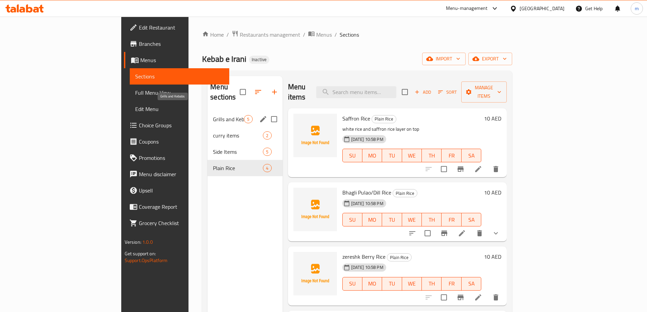
click at [213, 115] on span "Grills and Kebabs" at bounding box center [228, 119] width 31 height 8
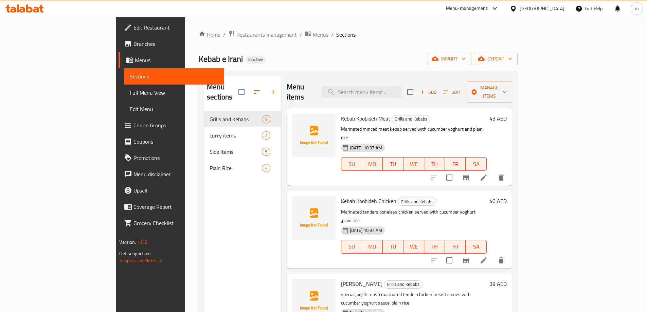
click at [488, 174] on icon at bounding box center [483, 178] width 8 height 8
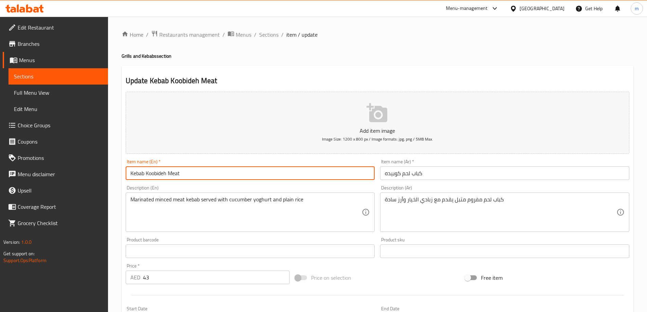
drag, startPoint x: 146, startPoint y: 174, endPoint x: 166, endPoint y: 174, distance: 20.0
click at [166, 174] on input "Kebab Koobideh Meat" at bounding box center [250, 173] width 249 height 14
drag, startPoint x: 192, startPoint y: 174, endPoint x: 129, endPoint y: 180, distance: 63.1
click at [129, 180] on input "Kebab Koobideh Meat" at bounding box center [250, 173] width 249 height 14
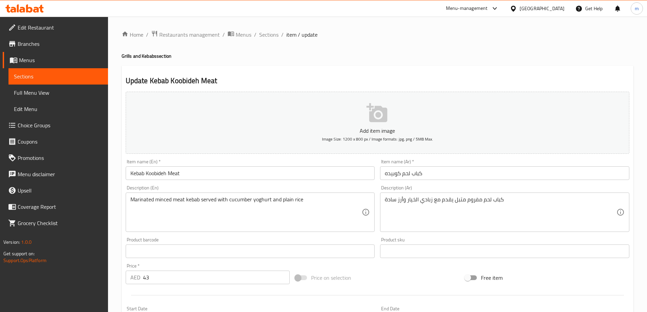
click at [479, 173] on input "كباب لحم كوبيده" at bounding box center [504, 173] width 249 height 14
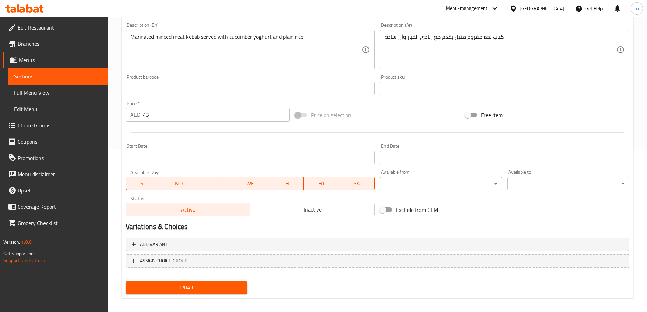
scroll to position [168, 0]
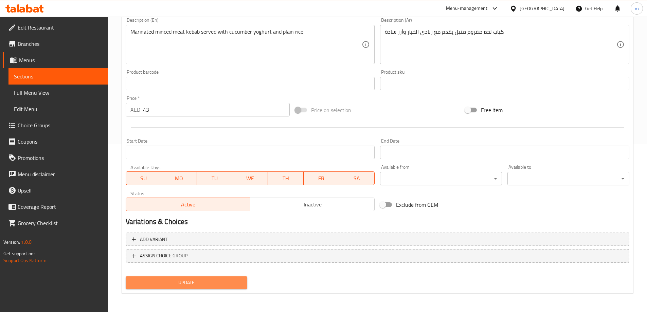
click at [164, 280] on span "Update" at bounding box center [186, 282] width 111 height 8
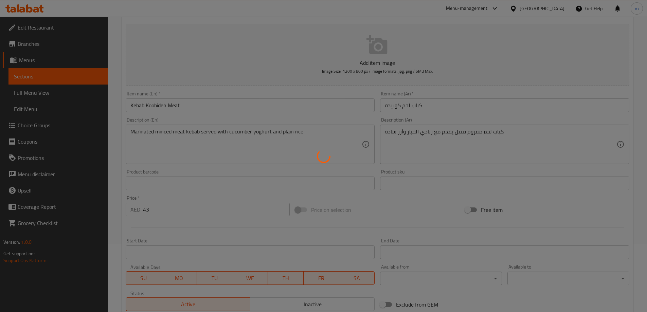
scroll to position [0, 0]
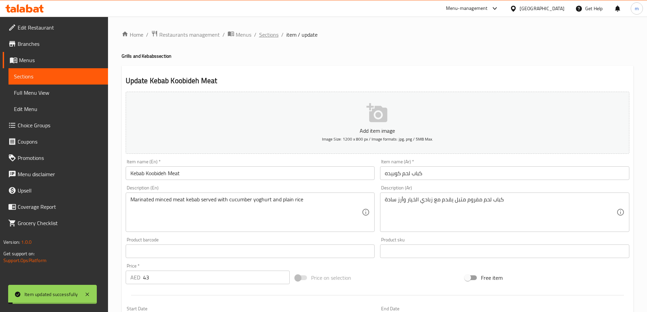
click at [261, 32] on span "Sections" at bounding box center [268, 35] width 19 height 8
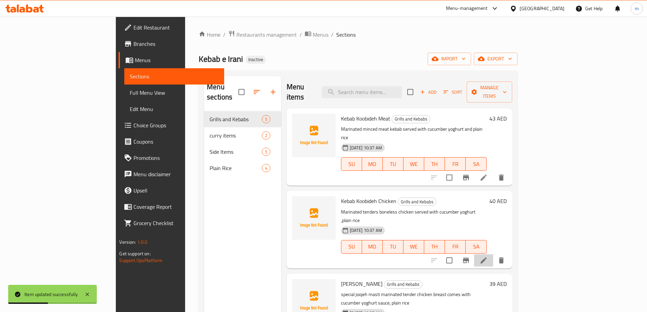
click at [493, 254] on li at bounding box center [483, 260] width 19 height 12
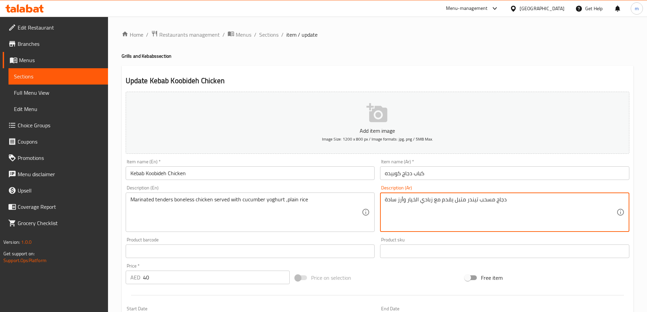
drag, startPoint x: 453, startPoint y: 201, endPoint x: 463, endPoint y: 200, distance: 10.2
drag, startPoint x: 467, startPoint y: 200, endPoint x: 474, endPoint y: 201, distance: 6.9
click at [474, 201] on textarea "دجاج مسحب تيندر متبل يقدم مع زبادي الخيار وأرز سادة" at bounding box center [501, 212] width 232 height 32
click at [488, 201] on textarea "دجاج مسحب تيندر متبل يقدم مع زبادي الخيار وأرز سادة" at bounding box center [501, 212] width 232 height 32
click at [501, 201] on textarea "دجاج مسحب تيندر متبل يقدم مع زبادي الخيار وأرز سادة" at bounding box center [501, 212] width 232 height 32
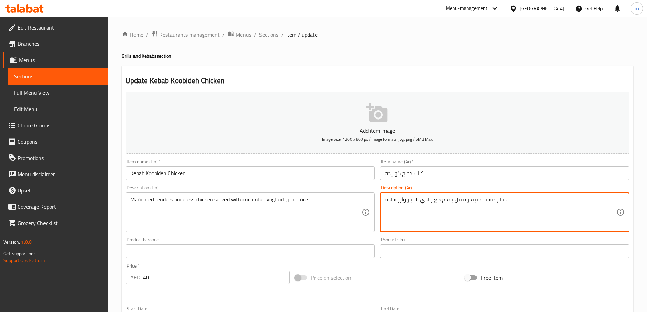
click at [447, 201] on textarea "دجاج مسحب تيندر متبل يقدم مع زبادي الخيار وأرز سادة" at bounding box center [501, 212] width 232 height 32
click at [435, 200] on textarea "دجاج مسحب تيندر متبل يقدم مع زبادي الخيار وأرز سادة" at bounding box center [501, 212] width 232 height 32
click at [424, 200] on textarea "دجاج مسحب تيندر متبل يقدم مع زبادي الخيار وأرز سادة" at bounding box center [501, 212] width 232 height 32
click at [412, 199] on textarea "دجاج مسحب تيندر متبل يقدم مع زبادي الخيار وأرز سادة" at bounding box center [501, 212] width 232 height 32
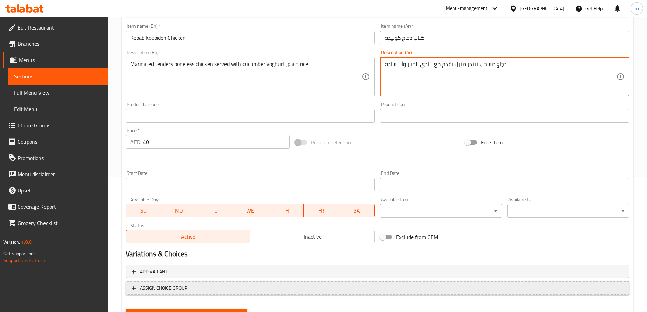
scroll to position [168, 0]
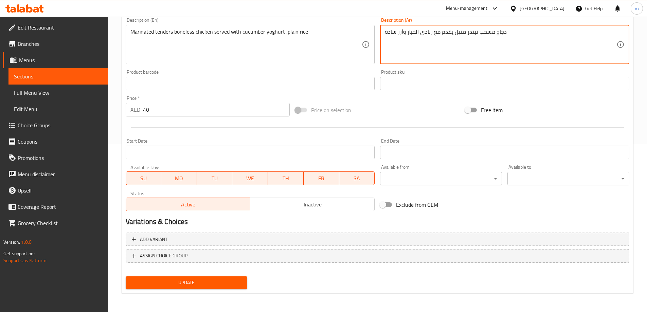
click at [206, 284] on span "Update" at bounding box center [186, 282] width 111 height 8
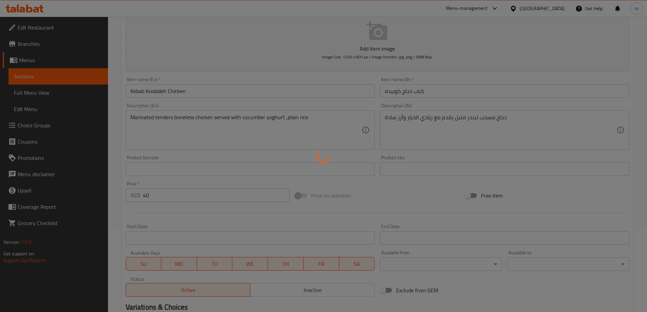
scroll to position [0, 0]
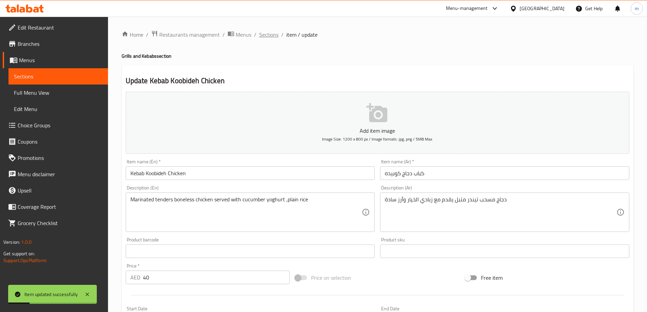
click at [269, 39] on span "Sections" at bounding box center [268, 35] width 19 height 8
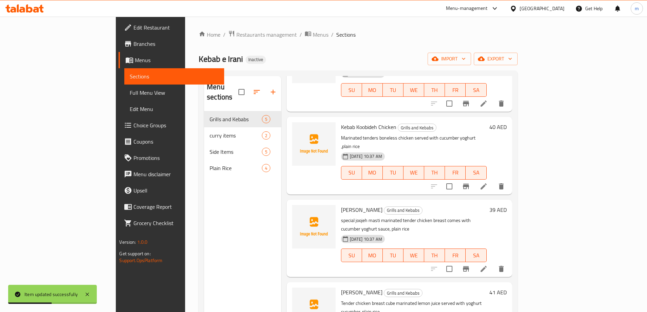
scroll to position [76, 0]
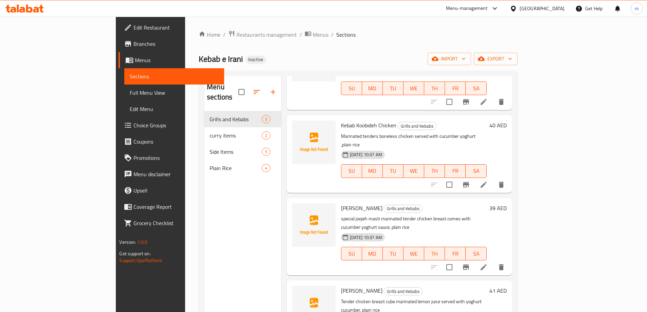
click at [493, 261] on li at bounding box center [483, 267] width 19 height 12
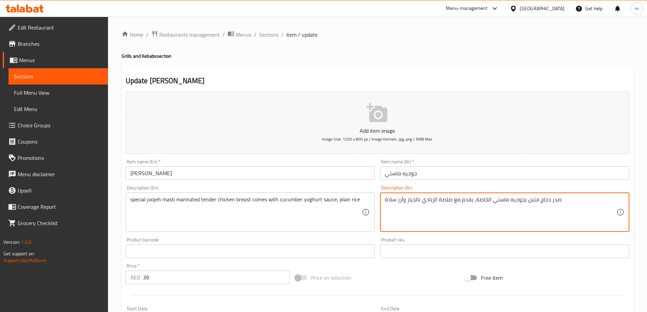
drag, startPoint x: 474, startPoint y: 200, endPoint x: 489, endPoint y: 203, distance: 15.5
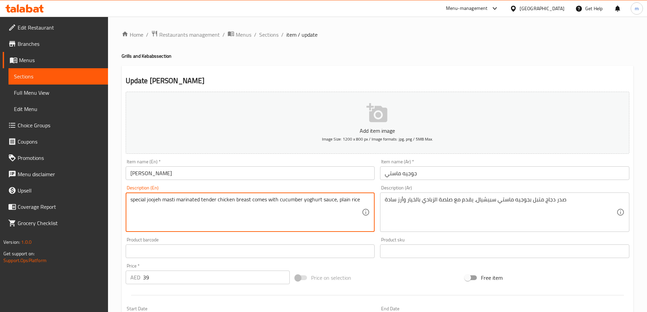
drag, startPoint x: 217, startPoint y: 200, endPoint x: 250, endPoint y: 203, distance: 33.1
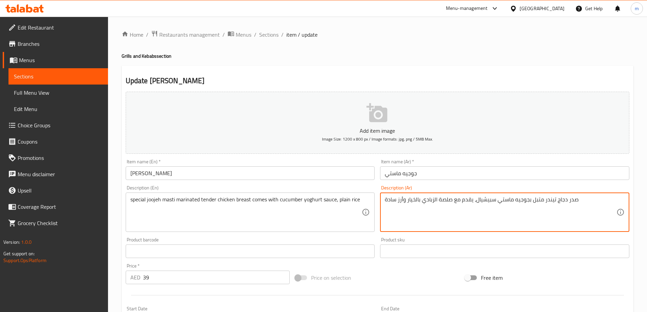
drag, startPoint x: 496, startPoint y: 200, endPoint x: 529, endPoint y: 200, distance: 33.3
click at [529, 200] on textarea "صدر دجاج تيندر متبل بجوجيه ماستي سبيشيال، يقدم مع صلصة الزبادي بالخيار وأرز سادة" at bounding box center [501, 212] width 232 height 32
click at [509, 202] on textarea "صدر دجاج تيندربجوجيه ماستي متبل سبيشيال، يقدم مع صلصة الزبادي بالخيار وأرز سادة" at bounding box center [501, 212] width 232 height 32
click at [542, 199] on textarea "صدر دجاج تيندربجوجيه ماستي متبل سبيشيال، يقدم مع صلصة الزبادي بالخيار وأرز سادة" at bounding box center [501, 212] width 232 height 32
drag, startPoint x: 438, startPoint y: 201, endPoint x: 450, endPoint y: 202, distance: 12.2
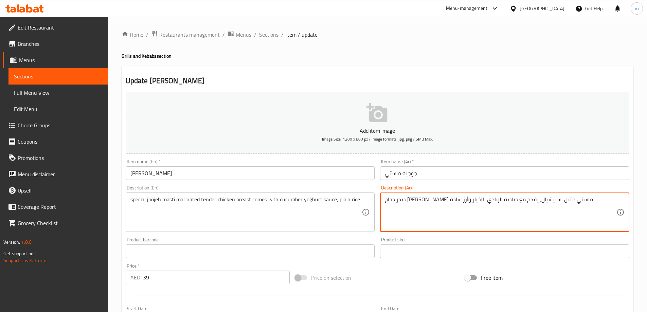
click at [450, 202] on textarea "صدر دجاج [PERSON_NAME] ماستي متبل سبيشيال، يقدم مع صلصة الزبادي بالخيار وأرز سا…" at bounding box center [501, 212] width 232 height 32
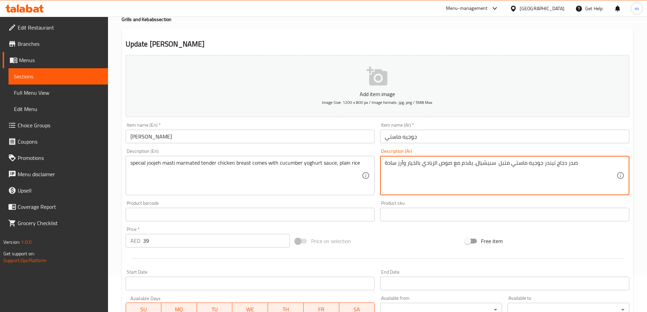
scroll to position [168, 0]
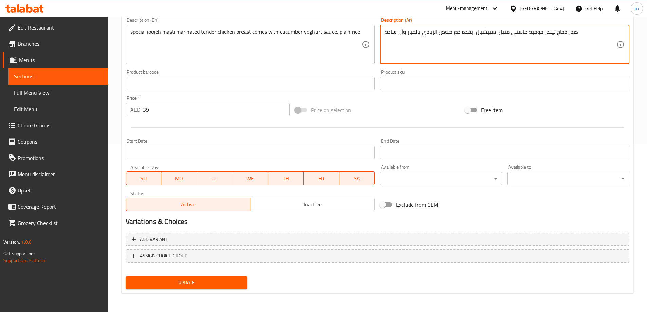
type textarea "صدر دجاج تيندر جوجيه ماستي متبل سبيشيال، يقدم مع صوص الزبادي بالخيار وأرز سادة"
click at [178, 277] on button "Update" at bounding box center [187, 282] width 122 height 13
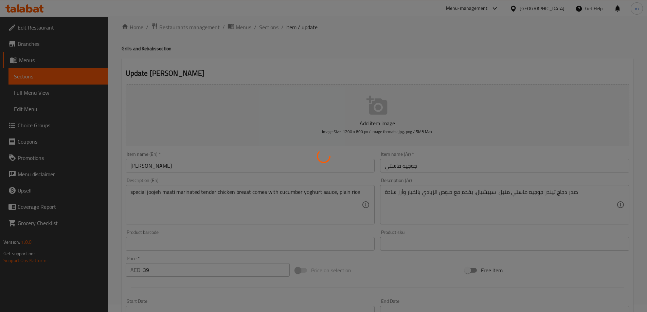
scroll to position [0, 0]
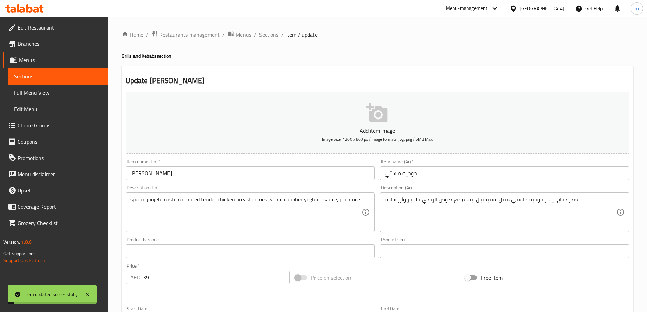
click at [273, 31] on span "Sections" at bounding box center [268, 35] width 19 height 8
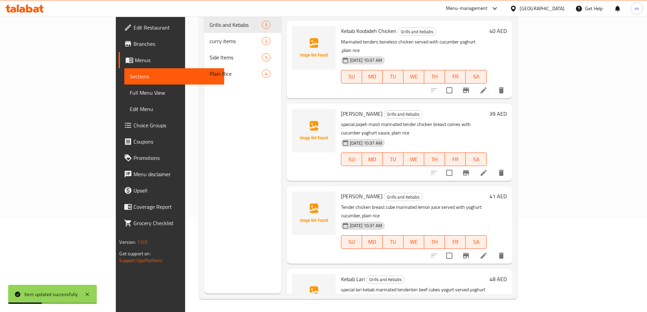
scroll to position [95, 0]
click at [488, 251] on icon at bounding box center [483, 255] width 8 height 8
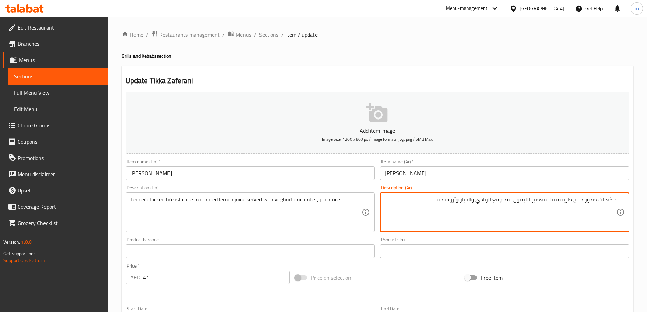
drag, startPoint x: 562, startPoint y: 201, endPoint x: 572, endPoint y: 199, distance: 9.9
click at [572, 199] on textarea "مكعبات صدور دجاج طرية متبلة بعصير الليمون تقدم مع الزبادي والخيار وأرز سادة" at bounding box center [501, 212] width 232 height 32
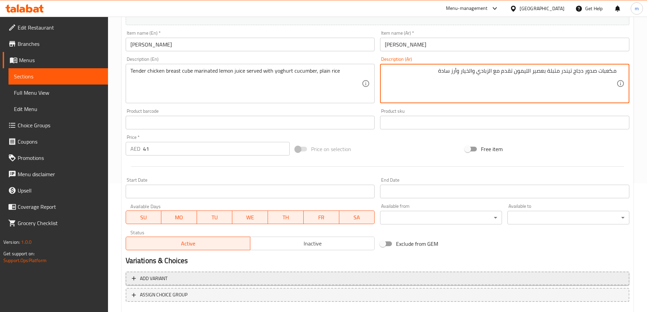
scroll to position [168, 0]
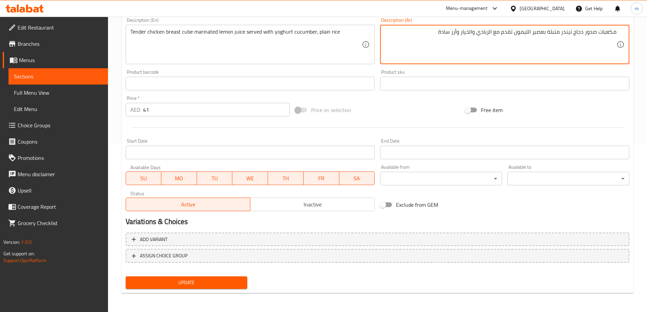
type textarea "مكعبات صدور دجاج تيندر متبلة بعصير الليمون تقدم مع الزبادي والخيار وأرز سادة"
click at [212, 279] on span "Update" at bounding box center [186, 282] width 111 height 8
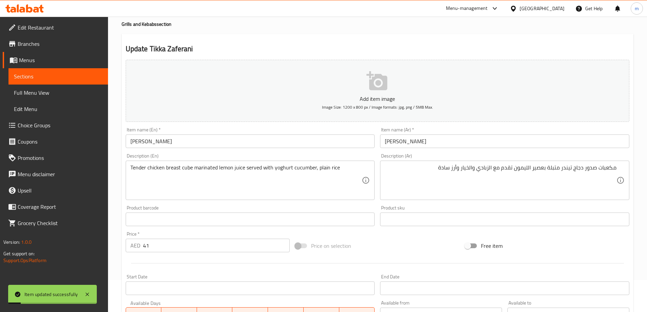
scroll to position [0, 0]
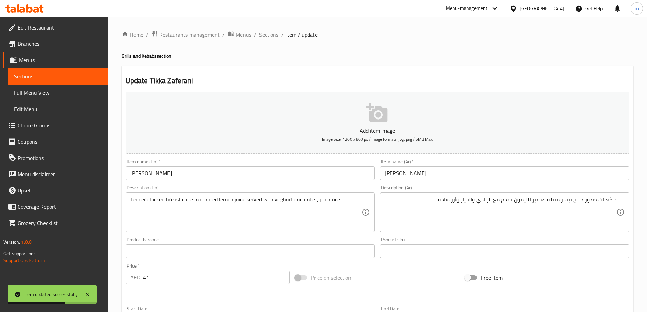
click at [409, 175] on input "[PERSON_NAME]" at bounding box center [504, 173] width 249 height 14
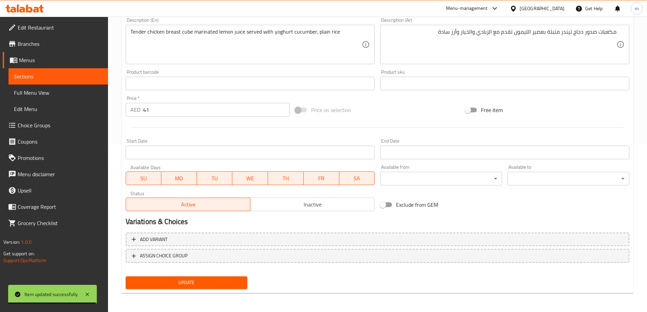
type input "[PERSON_NAME]"
click at [184, 284] on span "Update" at bounding box center [186, 282] width 111 height 8
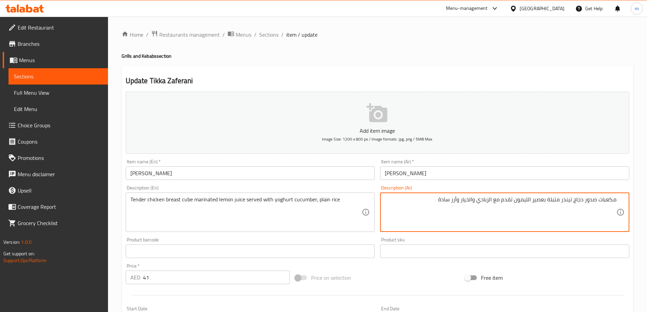
click at [588, 200] on textarea "مكعبات صدور دجاج تيندر متبلة بعصير الليمون تقدم مع الزبادي والخيار وأرز سادة" at bounding box center [501, 212] width 232 height 32
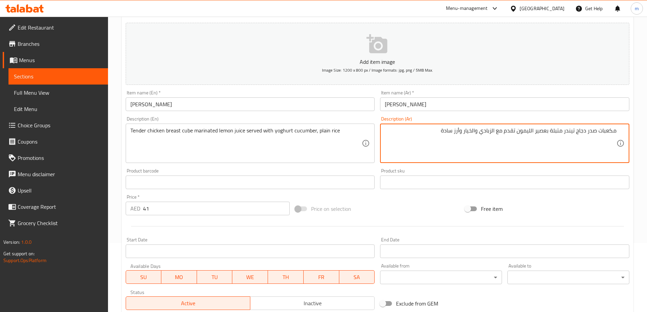
scroll to position [168, 0]
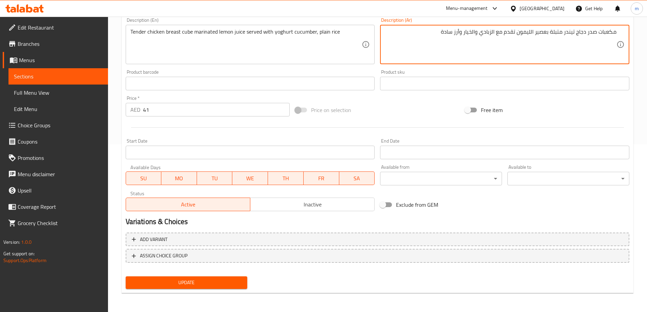
type textarea "مكعبات صدر دجاج تيندر متبلة بعصير الليمون تقدم مع الزبادي والخيار وأرز سادة"
click at [220, 278] on button "Update" at bounding box center [187, 282] width 122 height 13
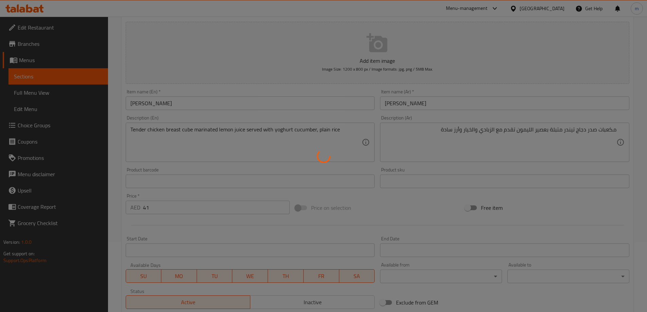
scroll to position [0, 0]
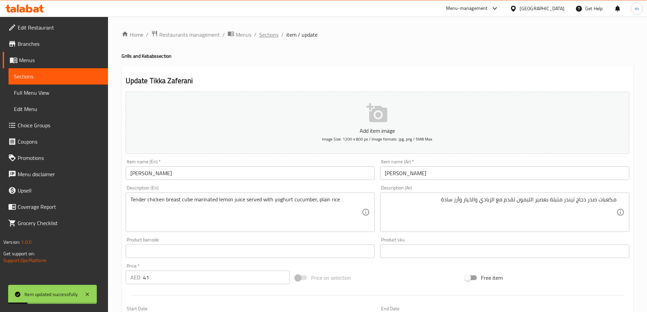
click at [268, 35] on span "Sections" at bounding box center [268, 35] width 19 height 8
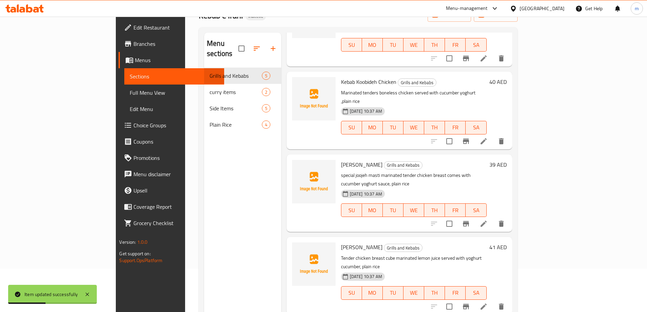
scroll to position [95, 0]
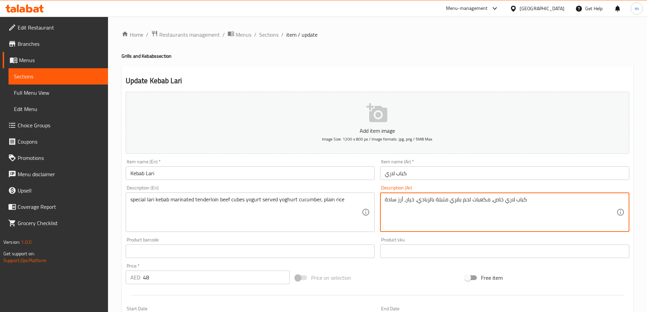
drag, startPoint x: 491, startPoint y: 201, endPoint x: 501, endPoint y: 203, distance: 10.0
click at [532, 202] on textarea "كباب لاري سبيشيال، مكعبات لحم بقري متبلة بالزبادي، خيار، أرز سادة" at bounding box center [501, 212] width 232 height 32
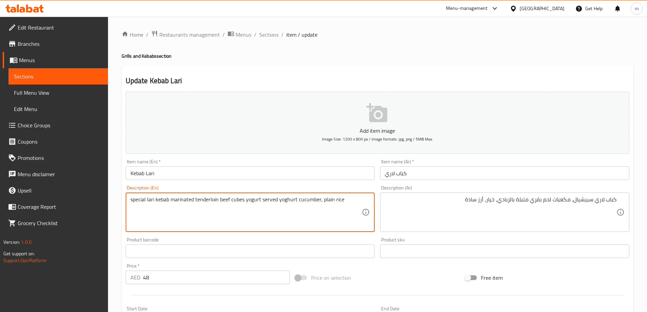
drag, startPoint x: 195, startPoint y: 199, endPoint x: 218, endPoint y: 200, distance: 23.4
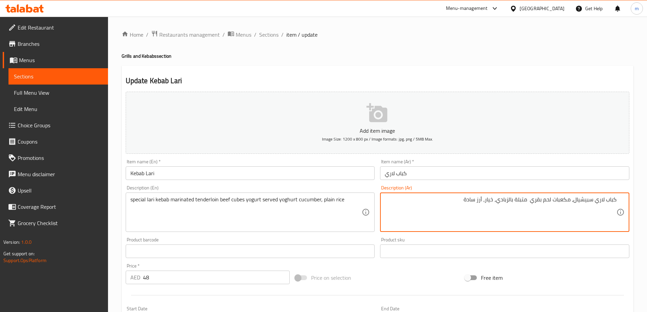
paste textarea "تندرلوين"
click at [506, 199] on textarea "كباب لاري سبيشيال، مكعبات لحم بقري تندرلوين متبلة بالزبادي، خيار، أرز سادة" at bounding box center [501, 212] width 232 height 32
drag, startPoint x: 502, startPoint y: 200, endPoint x: 510, endPoint y: 200, distance: 8.5
click at [510, 200] on textarea "كباب لاري سبيشيال، مكعبات لحم بقري تندرلوين متبلة بالزبادي، خيار، أرز سادة" at bounding box center [501, 212] width 232 height 32
click at [559, 201] on textarea "كباب لاري سبيشيال، متبلة مكعبات لحم بقري تندرلوين بالزبادي، خيار، أرز سادة" at bounding box center [501, 212] width 232 height 32
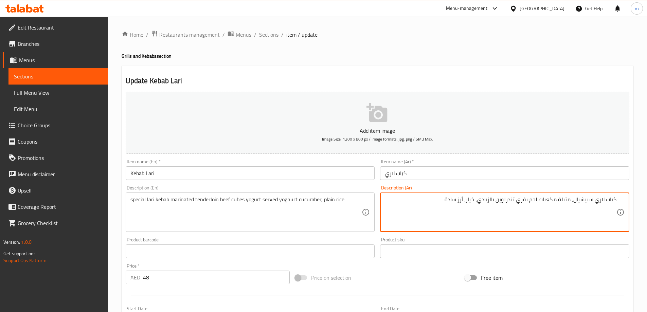
click at [558, 202] on textarea "كباب لاري سبيشيال، متبلة مكعبات لحم بقري تندرلوين بالزبادي، خيار، أرز سادة" at bounding box center [501, 212] width 232 height 32
drag, startPoint x: 571, startPoint y: 199, endPoint x: 558, endPoint y: 199, distance: 13.2
click at [558, 199] on textarea "كباب لاري سبيشيال، متبلة مكعبات لحم بقري تندرلوين بالزبادي، خيار، أرز سادة" at bounding box center [501, 212] width 232 height 32
click at [512, 202] on textarea "كباب لاري سبيشيال، مكعبات لحم بقري تندرلوينمتبلة بالزبادي، خيار، أرز سادة" at bounding box center [501, 212] width 232 height 32
click at [493, 200] on textarea "كباب لاري سبيشيال، مكعبات لحم بقري تندرلوين متبلة بالزبادي، خيار، أرز سادة" at bounding box center [501, 212] width 232 height 32
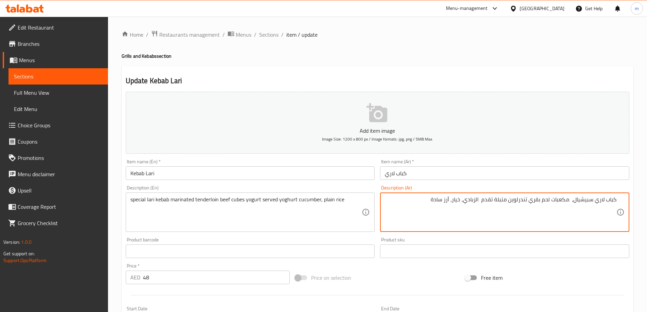
click at [477, 201] on textarea "كباب لاري سبيشيال، مكعبات لحم بقري تندرلوين متبلة تقدم الزبادي، خيار، أرز سادة" at bounding box center [501, 212] width 232 height 32
click at [493, 199] on textarea "كباب لاري سبيشيال، مكعبات لحم بقري تندرلوين متبلة تقدم زبادي، خيار، أرز سادة" at bounding box center [501, 212] width 232 height 32
click at [432, 197] on textarea "كباب لاري سبيشيال، مكعبات لحم بقري تندرلوين متبلة يقدم زبادي، خيار، أرز سادة" at bounding box center [501, 212] width 232 height 32
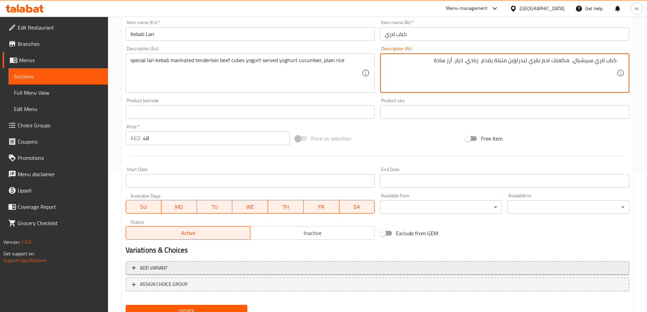
scroll to position [168, 0]
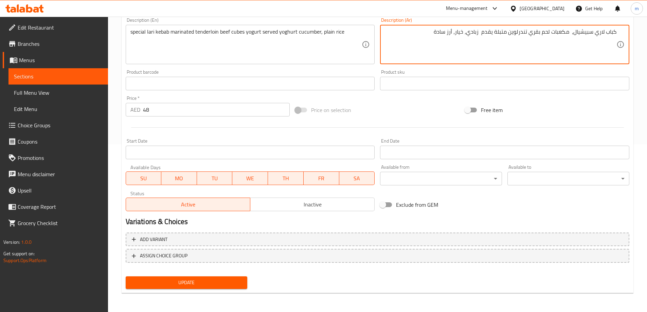
type textarea "كباب لاري سبيشيال، مكعبات لحم بقري تندرلوين متبلة يقدم زبادي، خيار، أرز سادة"
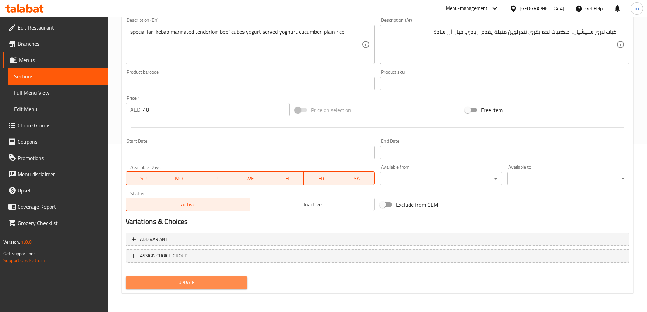
click at [184, 278] on span "Update" at bounding box center [186, 282] width 111 height 8
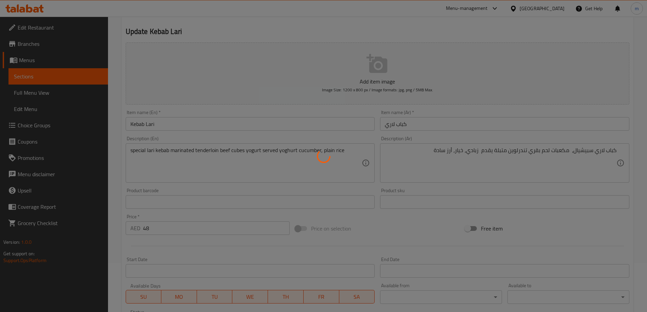
scroll to position [0, 0]
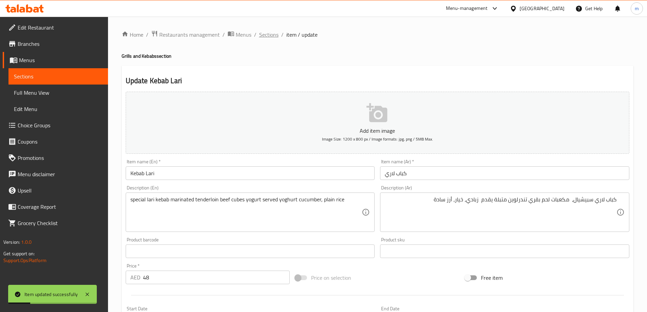
click at [272, 39] on span "Sections" at bounding box center [268, 35] width 19 height 8
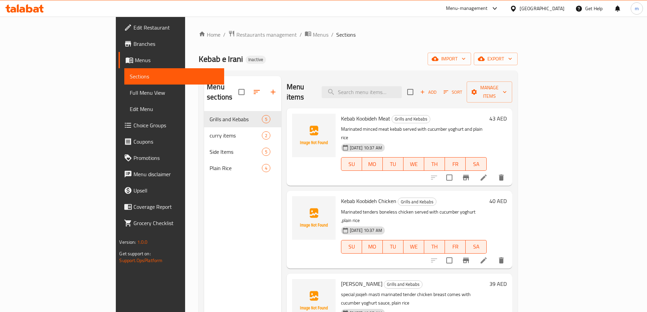
click at [130, 91] on span "Full Menu View" at bounding box center [174, 93] width 89 height 8
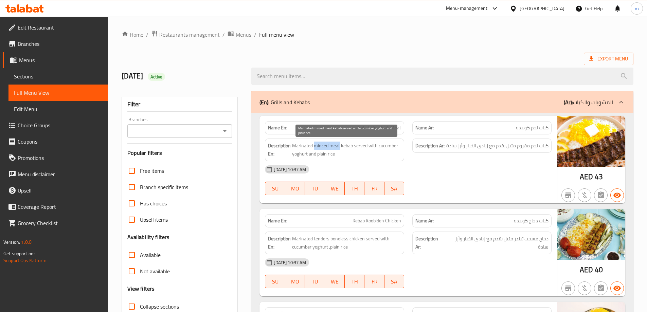
drag, startPoint x: 313, startPoint y: 146, endPoint x: 340, endPoint y: 147, distance: 26.5
click at [340, 147] on span "Marinated minced meat kebab served with cucumber yoghurt and plain rice" at bounding box center [346, 150] width 109 height 17
copy span "minced meat"
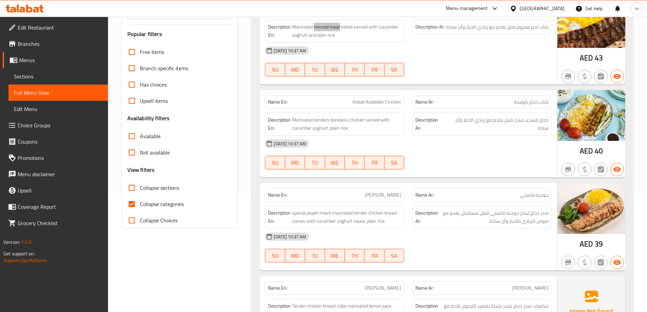
scroll to position [136, 0]
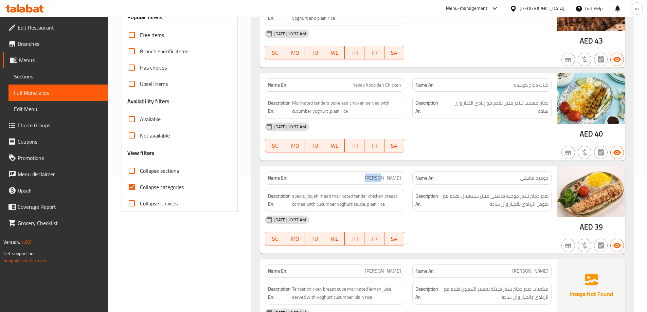
drag, startPoint x: 377, startPoint y: 179, endPoint x: 388, endPoint y: 178, distance: 11.9
click at [388, 178] on span "[PERSON_NAME]" at bounding box center [383, 178] width 36 height 7
copy span "Joojeh"
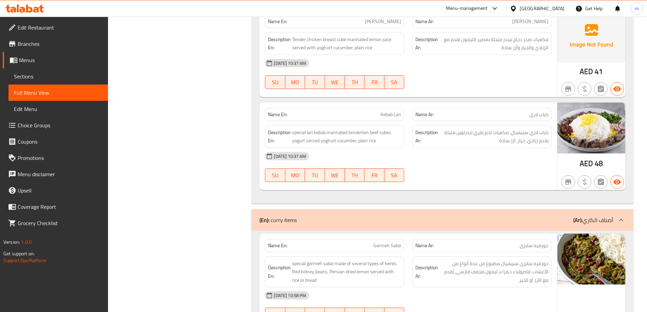
scroll to position [374, 0]
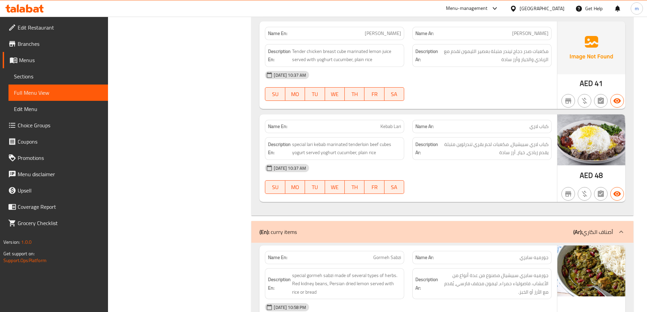
click at [58, 47] on span "Branches" at bounding box center [60, 44] width 85 height 8
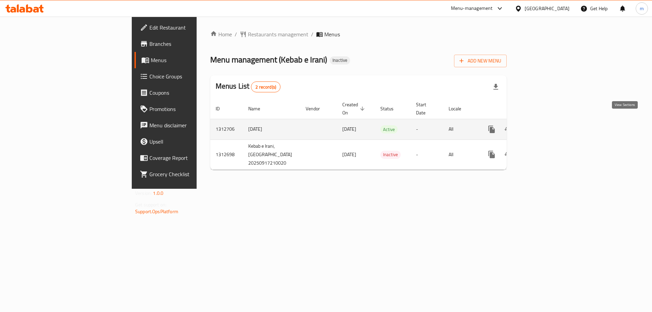
click at [549, 121] on link "enhanced table" at bounding box center [540, 129] width 16 height 16
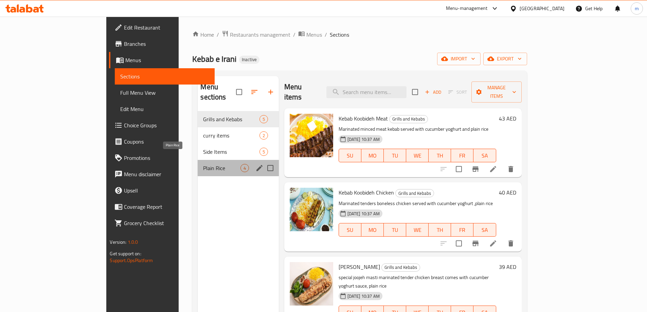
click at [203, 164] on span "Plain Rice" at bounding box center [221, 168] width 37 height 8
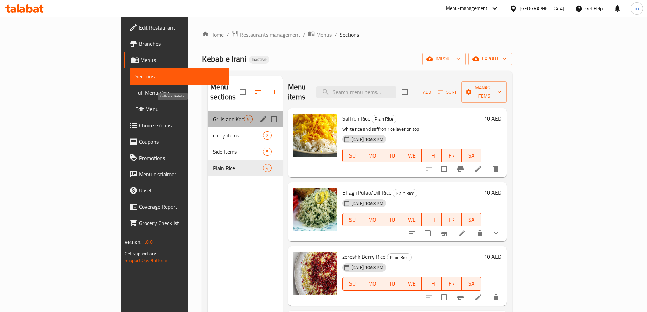
click at [213, 115] on span "Grills and Kebabs" at bounding box center [228, 119] width 31 height 8
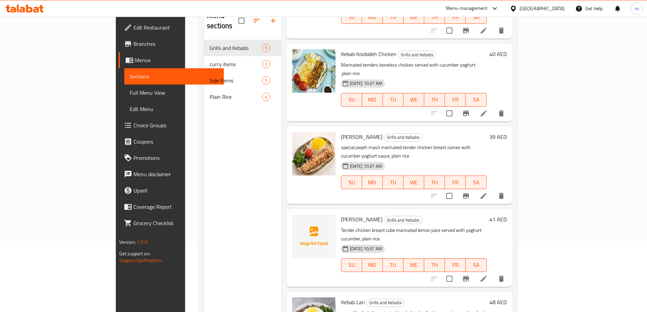
scroll to position [95, 0]
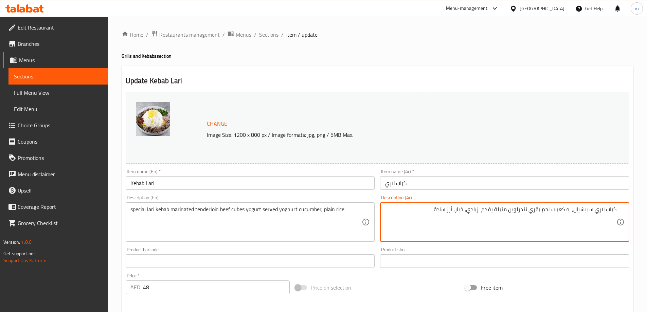
click at [468, 212] on textarea "كباب لاري سبيشيال، مكعبات لحم بقري تندرلوين متبلة يقدم زبادي، خيار، أرز سادة" at bounding box center [501, 222] width 232 height 32
click at [467, 212] on textarea "كباب لاري سبيشيال، مكعبات لحم بقري تندرلوين متبلة يقدم زبادي، خيار، أرز سادة" at bounding box center [501, 222] width 232 height 32
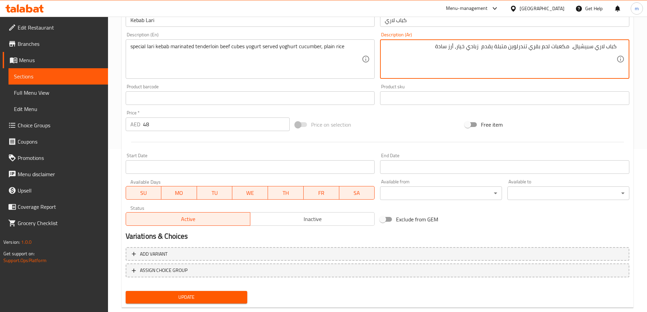
scroll to position [178, 0]
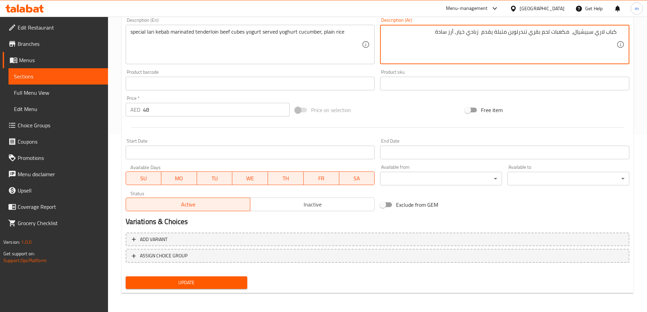
type textarea "كباب لاري سبيشيال، مكعبات لحم بقري تندرلوين متبلة يقدم زبادي خيار، أرز سادة"
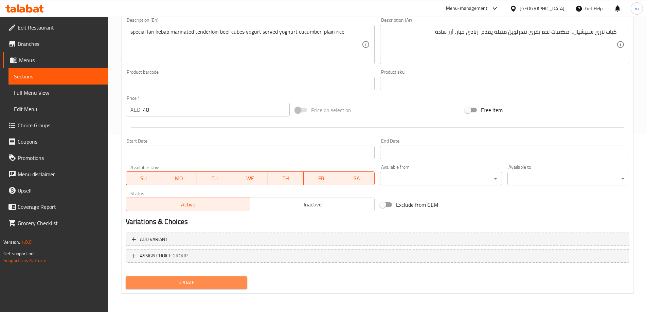
click at [216, 280] on span "Update" at bounding box center [186, 282] width 111 height 8
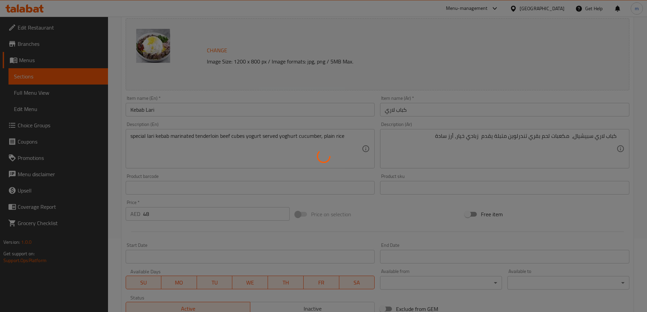
scroll to position [0, 0]
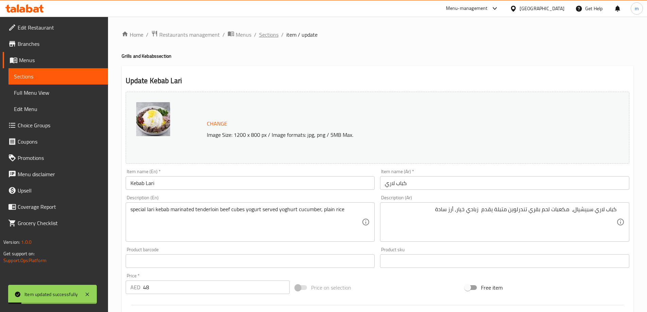
click at [271, 39] on span "Sections" at bounding box center [268, 35] width 19 height 8
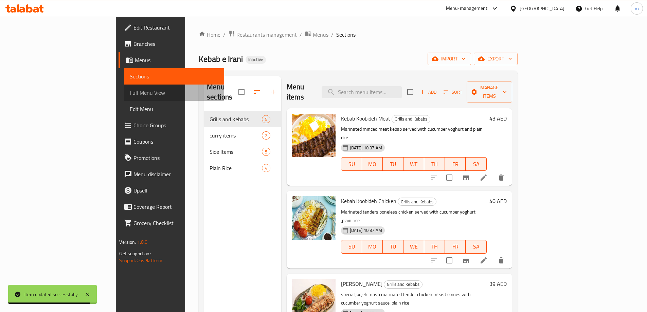
click at [130, 95] on span "Full Menu View" at bounding box center [174, 93] width 89 height 8
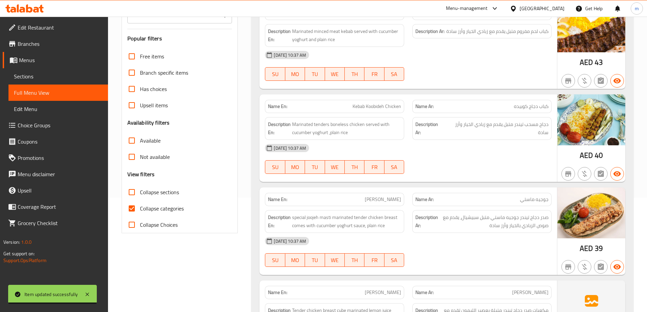
scroll to position [170, 0]
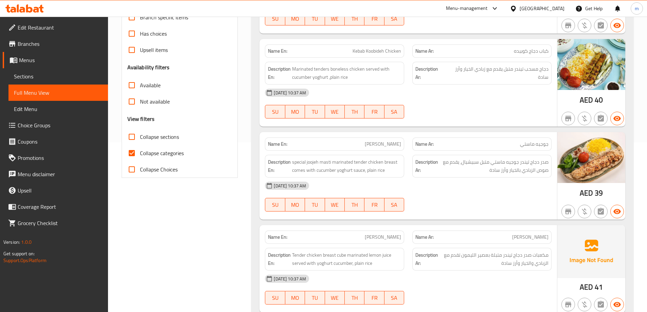
click at [154, 152] on span "Collapse categories" at bounding box center [162, 153] width 44 height 8
click at [140, 152] on input "Collapse categories" at bounding box center [132, 153] width 16 height 16
checkbox input "false"
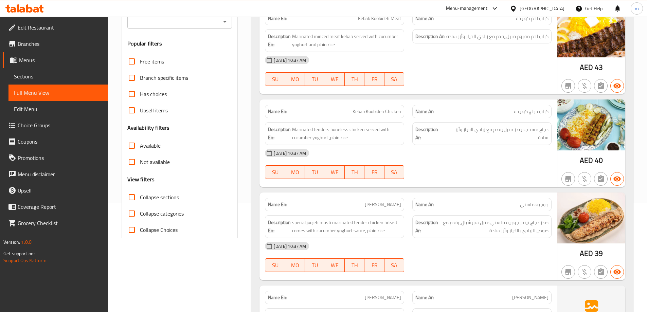
scroll to position [0, 0]
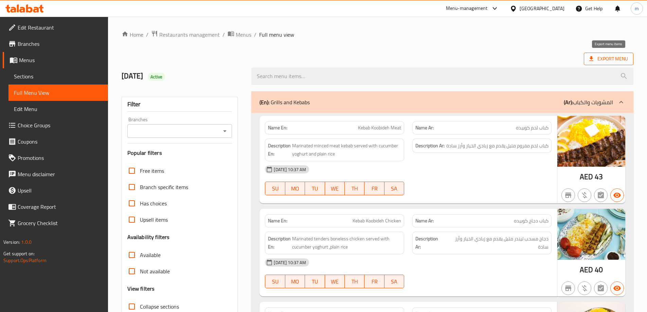
click at [611, 58] on span "Export Menu" at bounding box center [608, 59] width 39 height 8
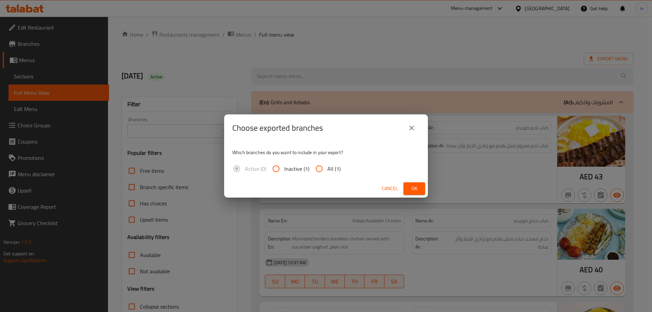
click at [328, 169] on span "All (1)" at bounding box center [333, 169] width 13 height 8
click at [327, 169] on input "All (1)" at bounding box center [319, 169] width 16 height 16
radio input "true"
click at [412, 189] on span "Ok" at bounding box center [414, 188] width 11 height 8
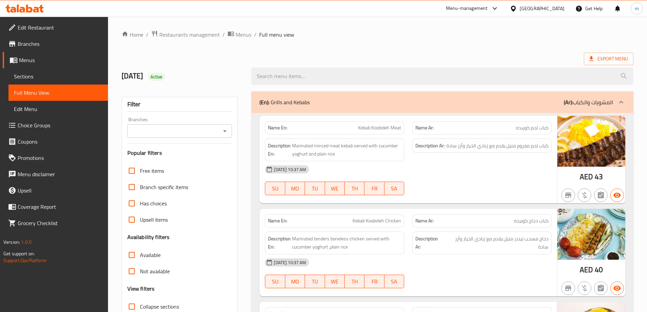
click at [452, 37] on ol "Home / Restaurants management / Menus / Full menu view" at bounding box center [378, 34] width 512 height 9
